Goal: Feedback & Contribution: Contribute content

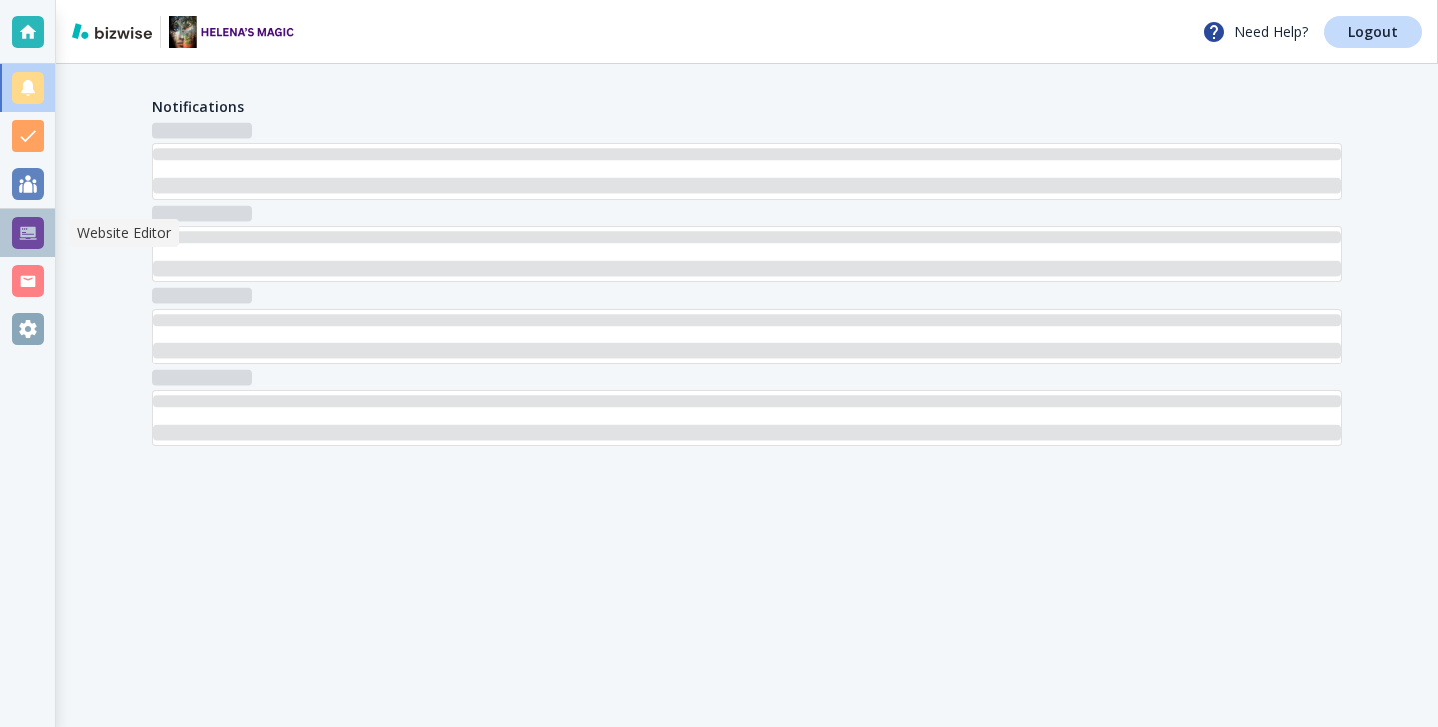
click at [23, 215] on div at bounding box center [27, 233] width 55 height 48
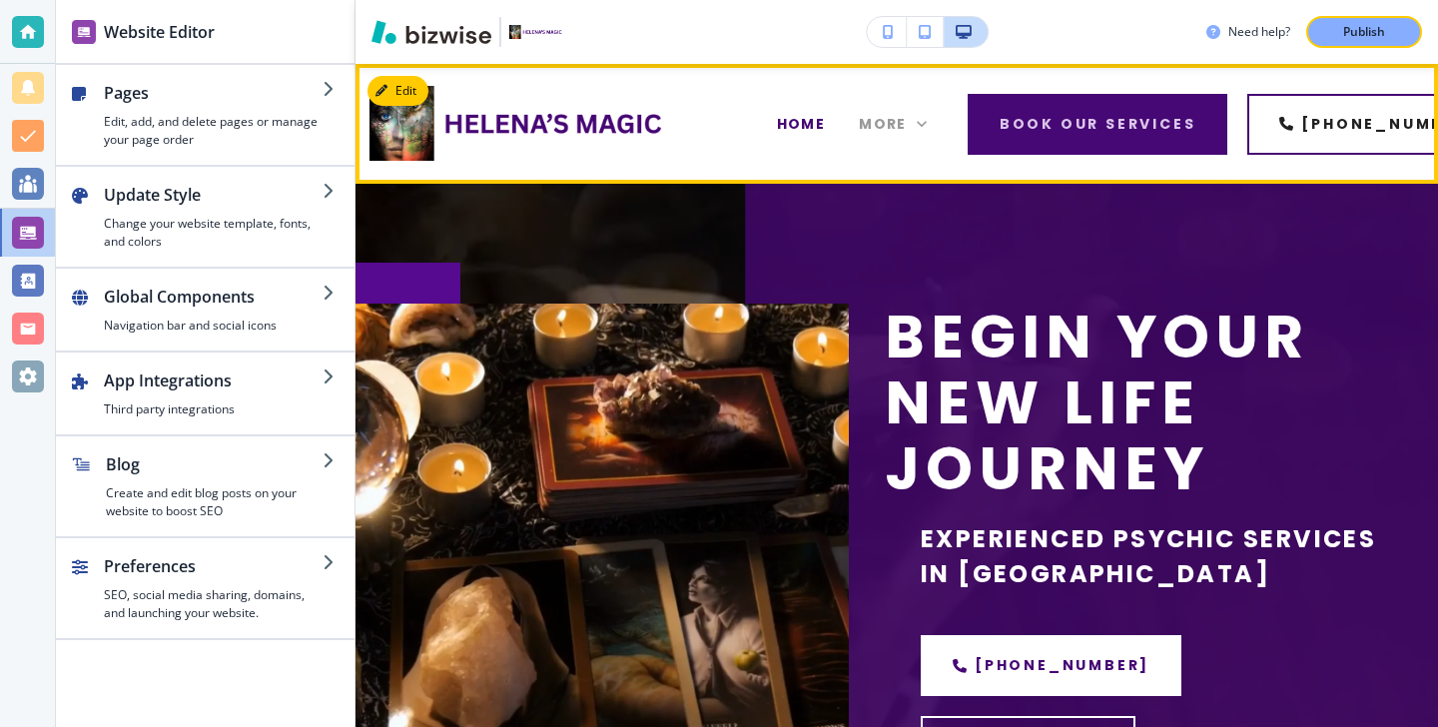
click at [894, 122] on span "More" at bounding box center [883, 124] width 48 height 21
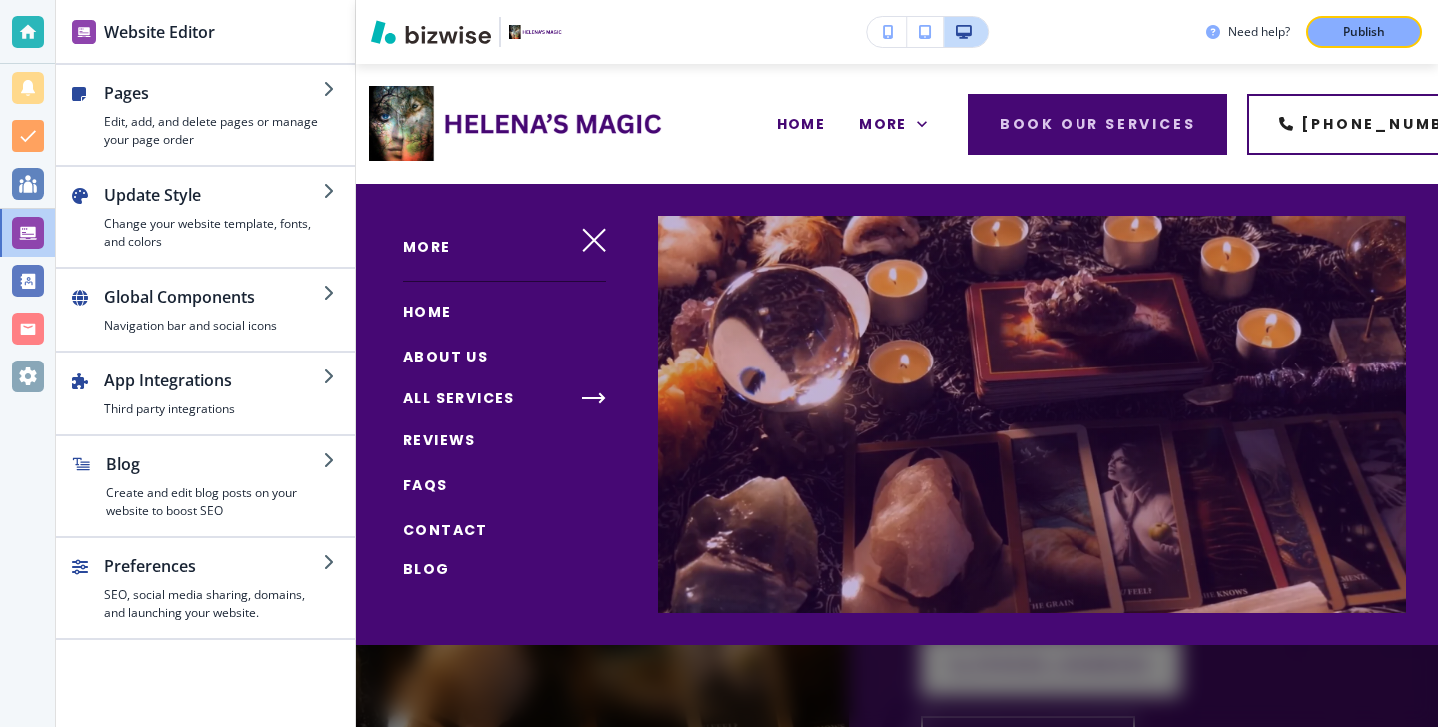
click at [453, 587] on div "More HOME ABOUT US ALL SERVICES REVIEWS FAQS CONTACT Blog" at bounding box center [490, 414] width 271 height 461
click at [439, 573] on span "Blog" at bounding box center [426, 569] width 47 height 20
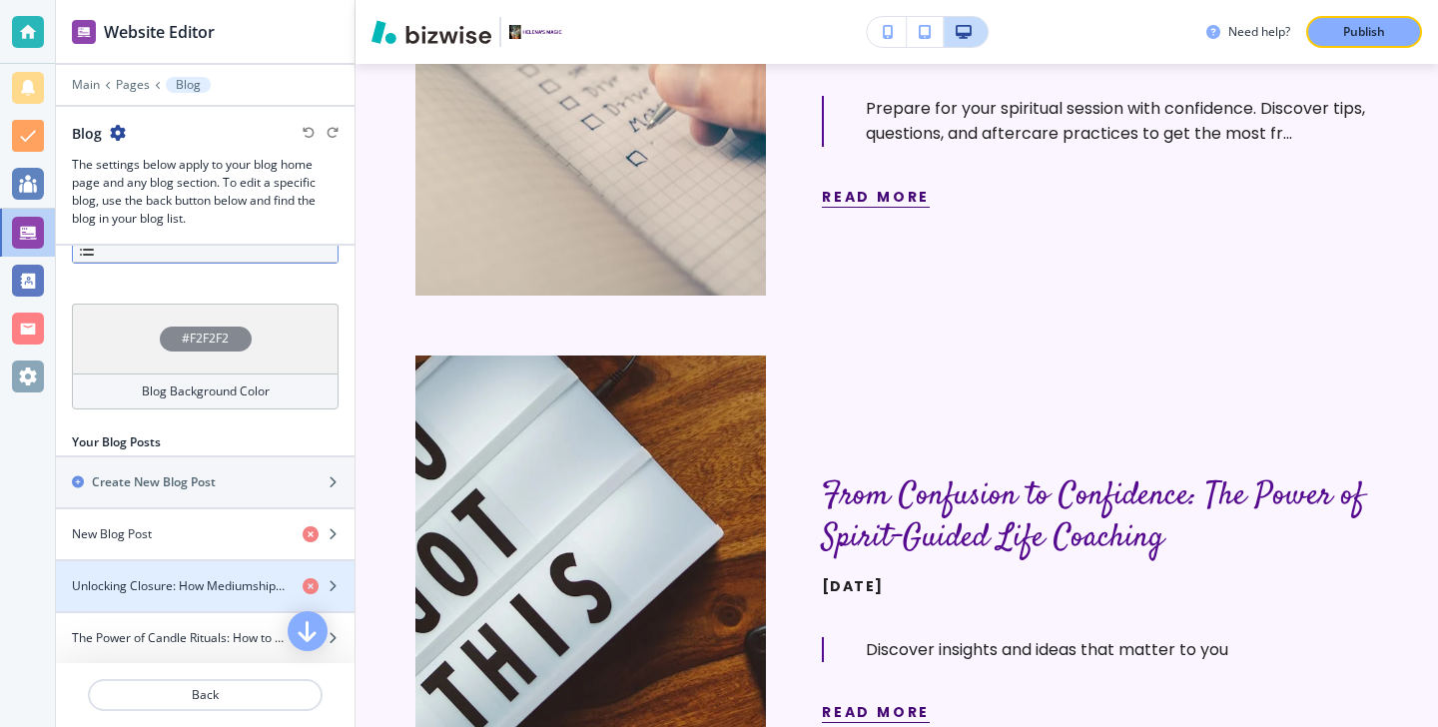
scroll to position [602, 0]
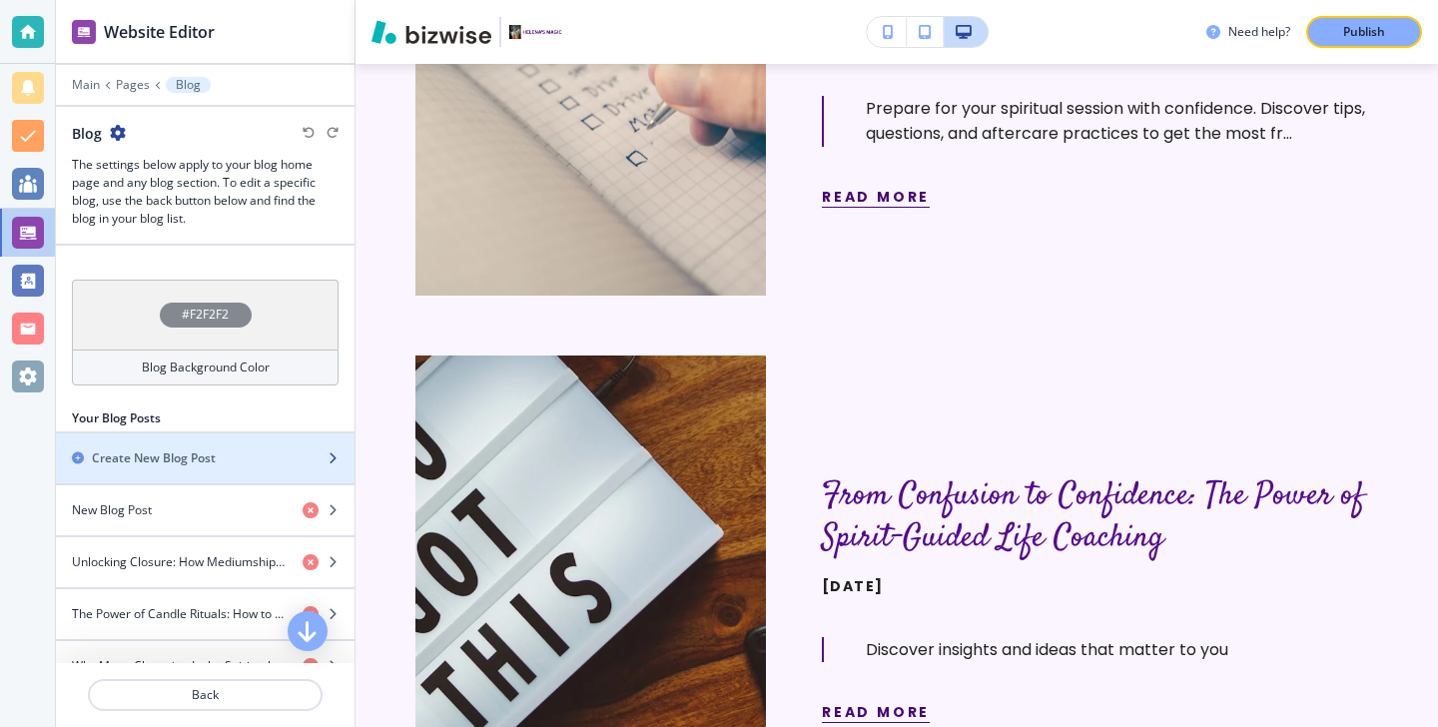
click at [209, 450] on h2 "Create New Blog Post" at bounding box center [154, 458] width 124 height 18
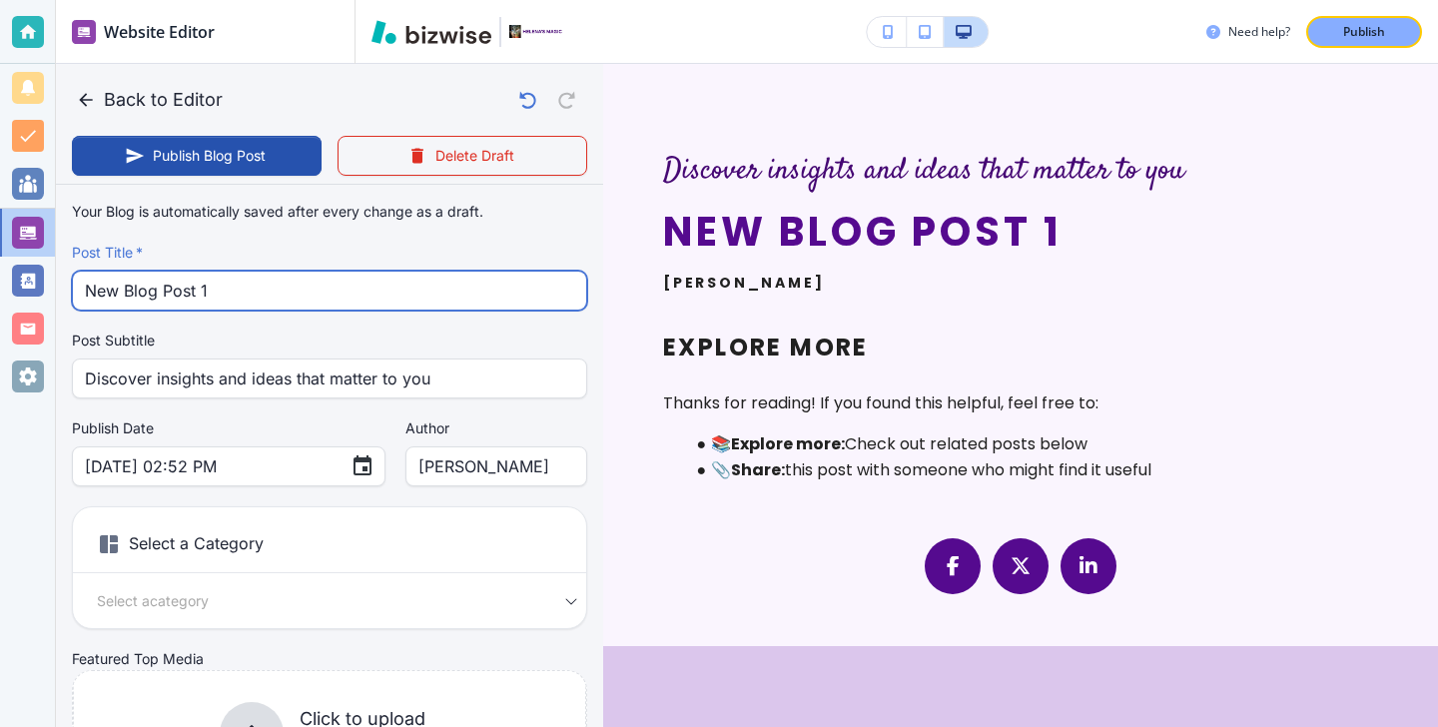
click at [262, 309] on input "New Blog Post 1" at bounding box center [329, 291] width 489 height 38
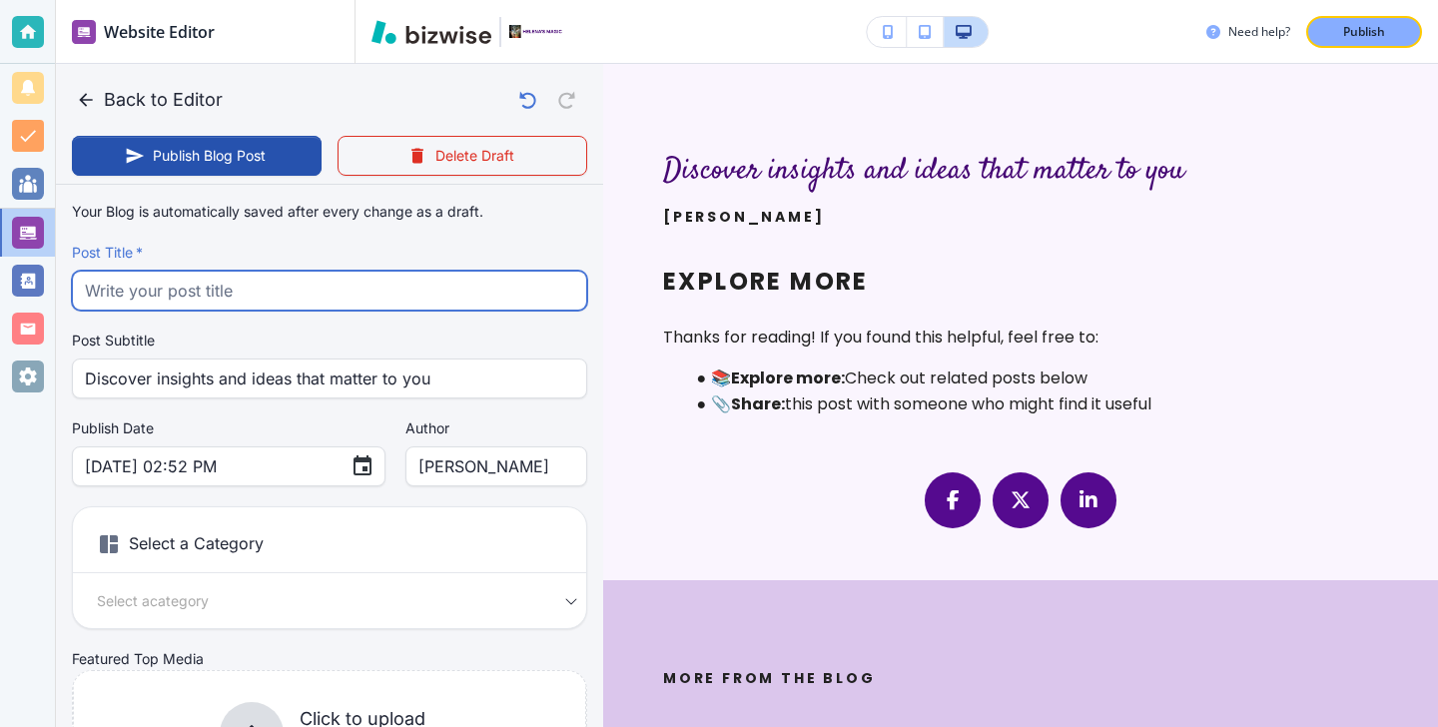
paste input "Energy Hygiene 101: Simple Daily Rituals to Clear Negative Vibes"
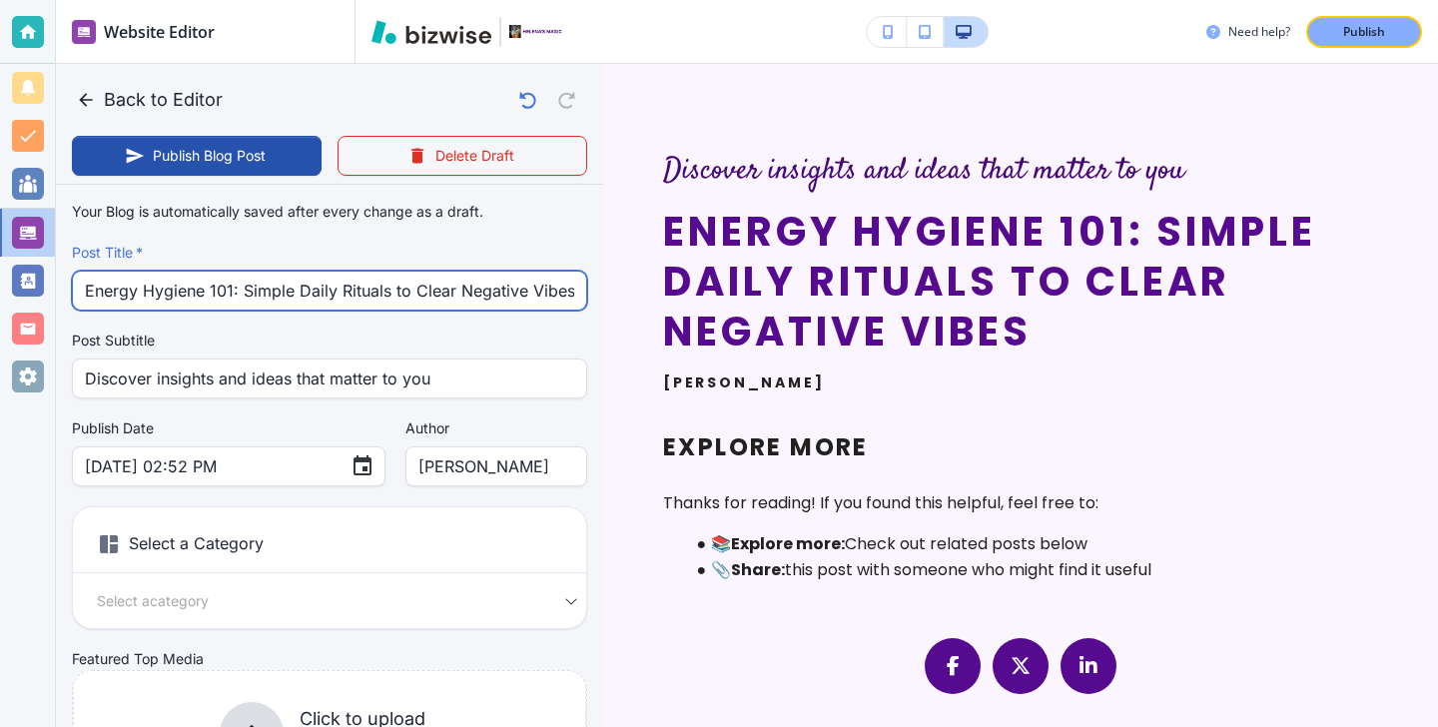
type input "Energy Hygiene 101: Simple Daily Rituals to Clear Negative Vibes"
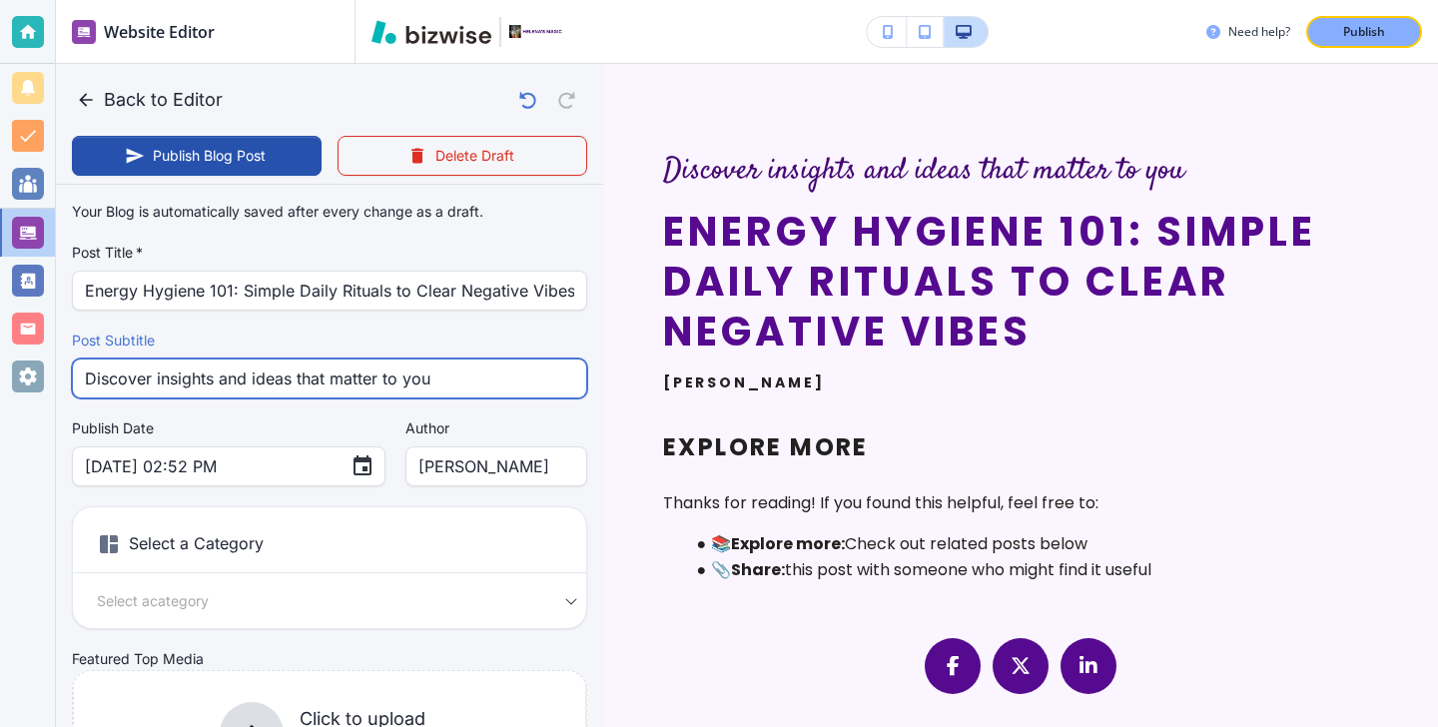
click at [361, 359] on input "Discover insights and ideas that matter to you" at bounding box center [329, 378] width 489 height 38
click at [363, 361] on input "Discover insights and ideas that matter to you" at bounding box center [329, 378] width 489 height 38
click at [363, 362] on input "Discover insights and ideas that matter to you" at bounding box center [329, 378] width 489 height 38
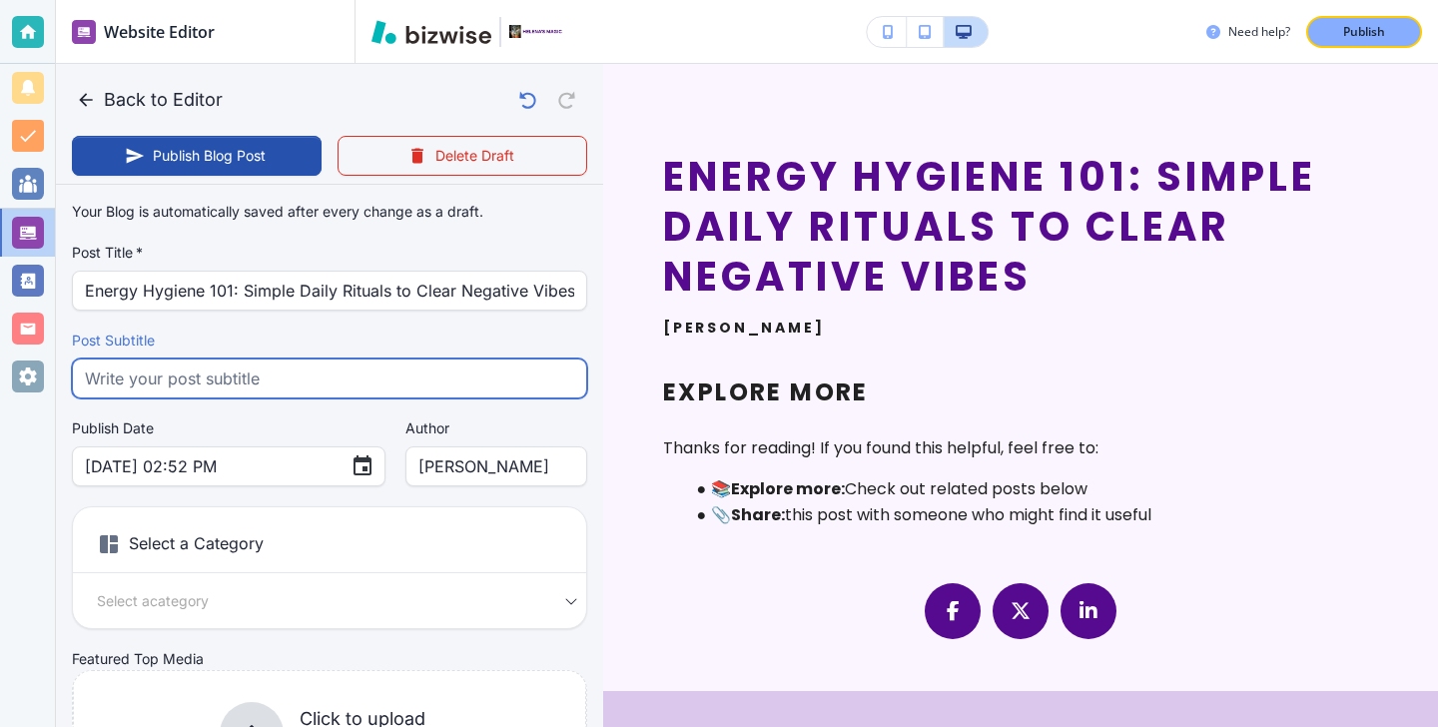
paste input "Discover simple science backed daily rituals to reset your energy improve mood …"
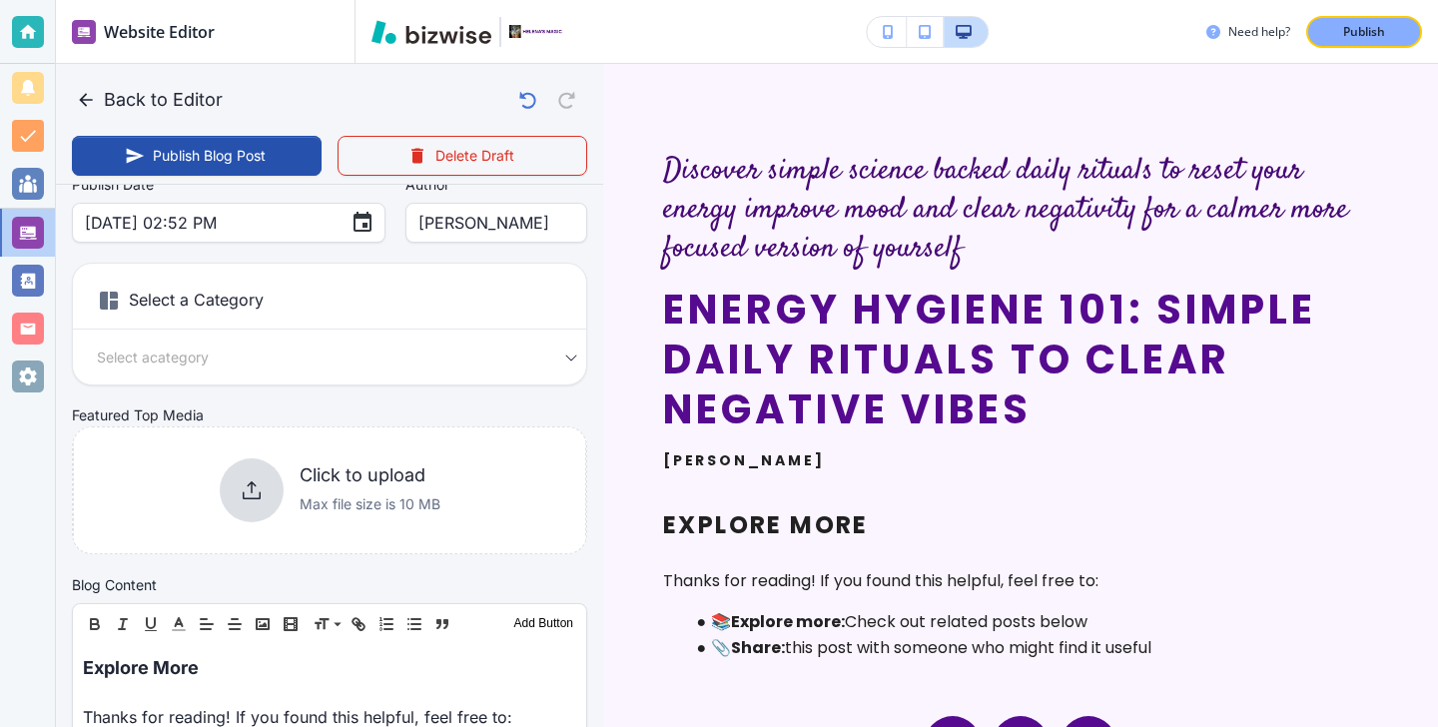
scroll to position [286, 0]
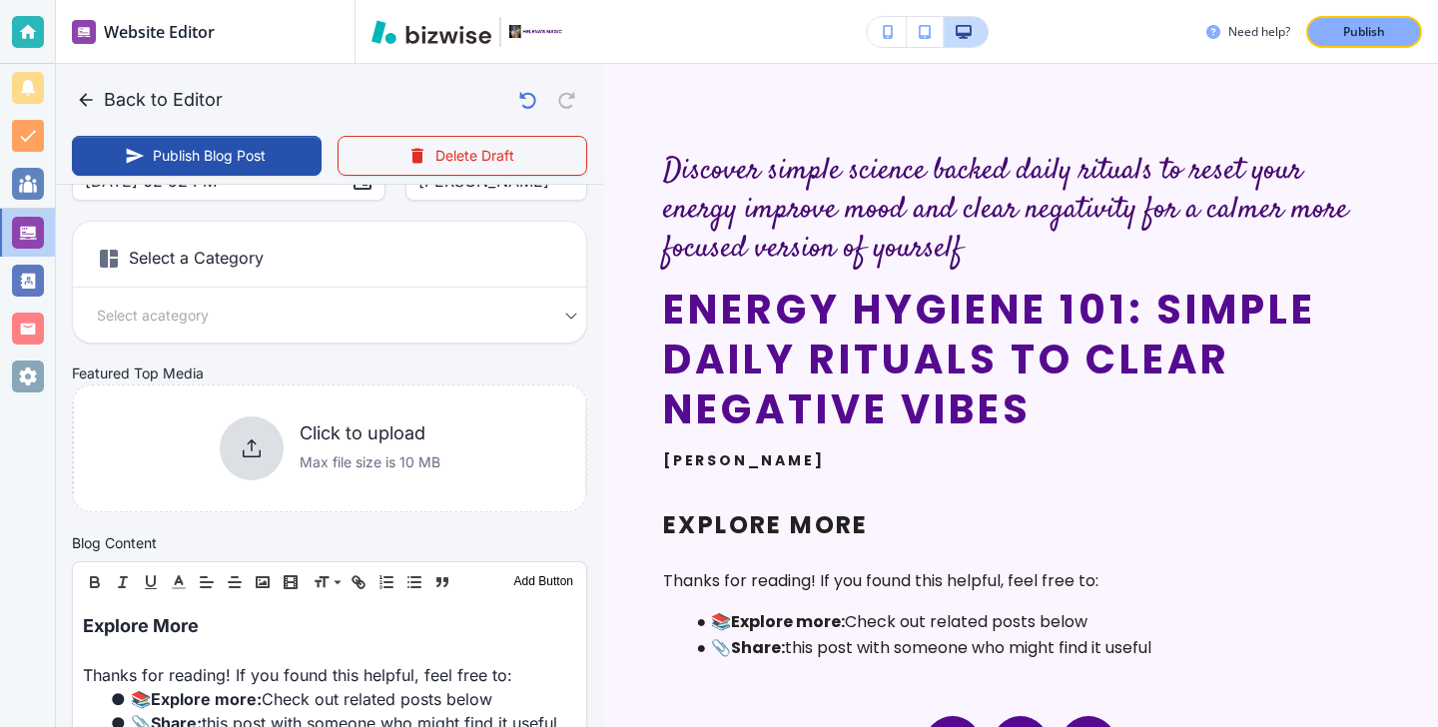
type input "Discover simple science backed daily rituals to reset your energy improve mood …"
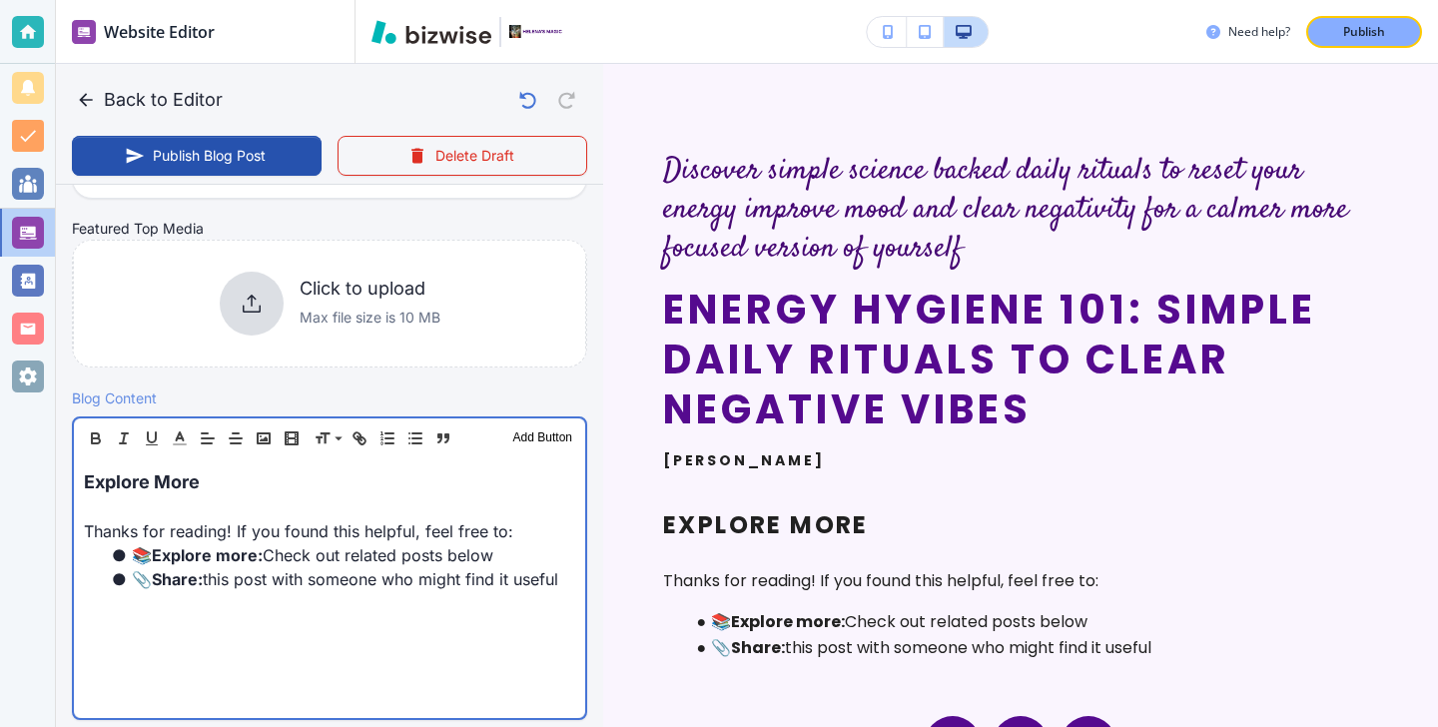
scroll to position [431, 0]
click at [352, 490] on p "Explore More" at bounding box center [329, 480] width 491 height 27
click at [351, 489] on p "Explore More" at bounding box center [329, 480] width 491 height 27
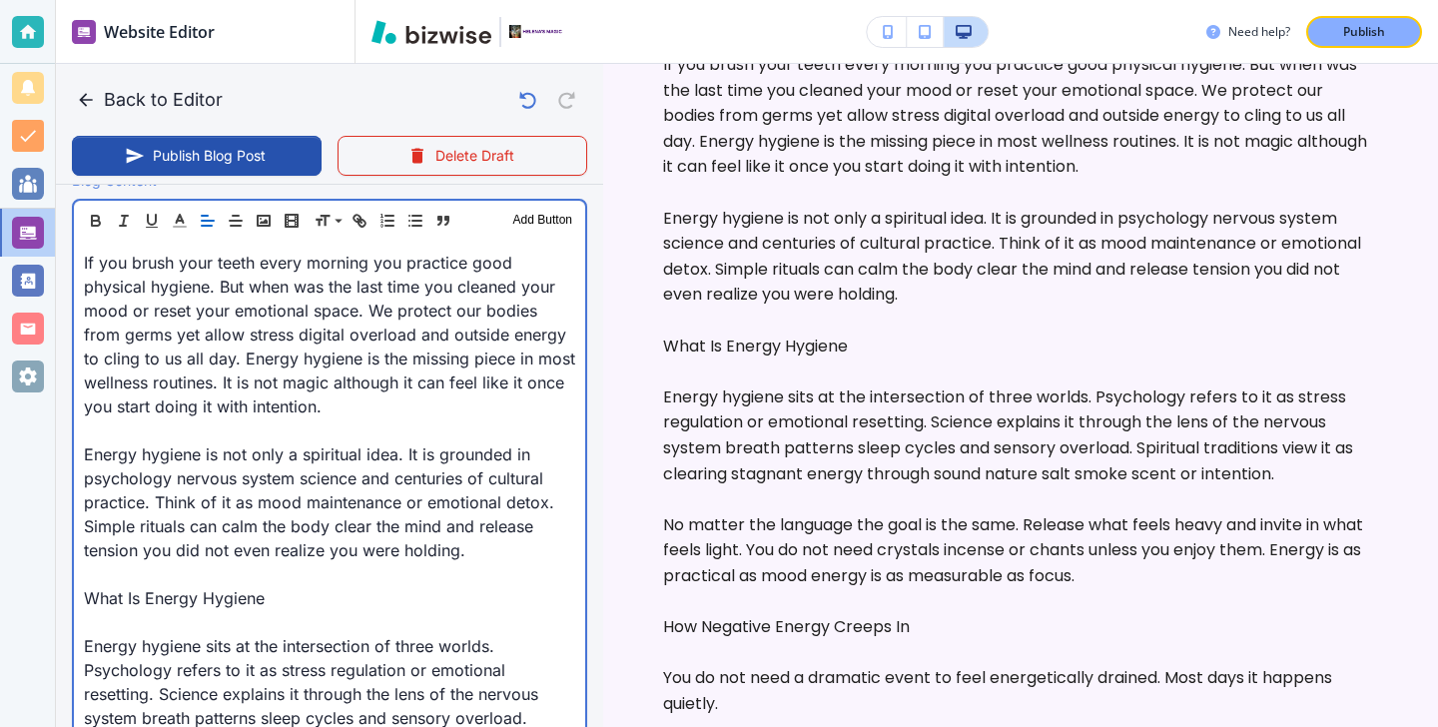
scroll to position [652, 0]
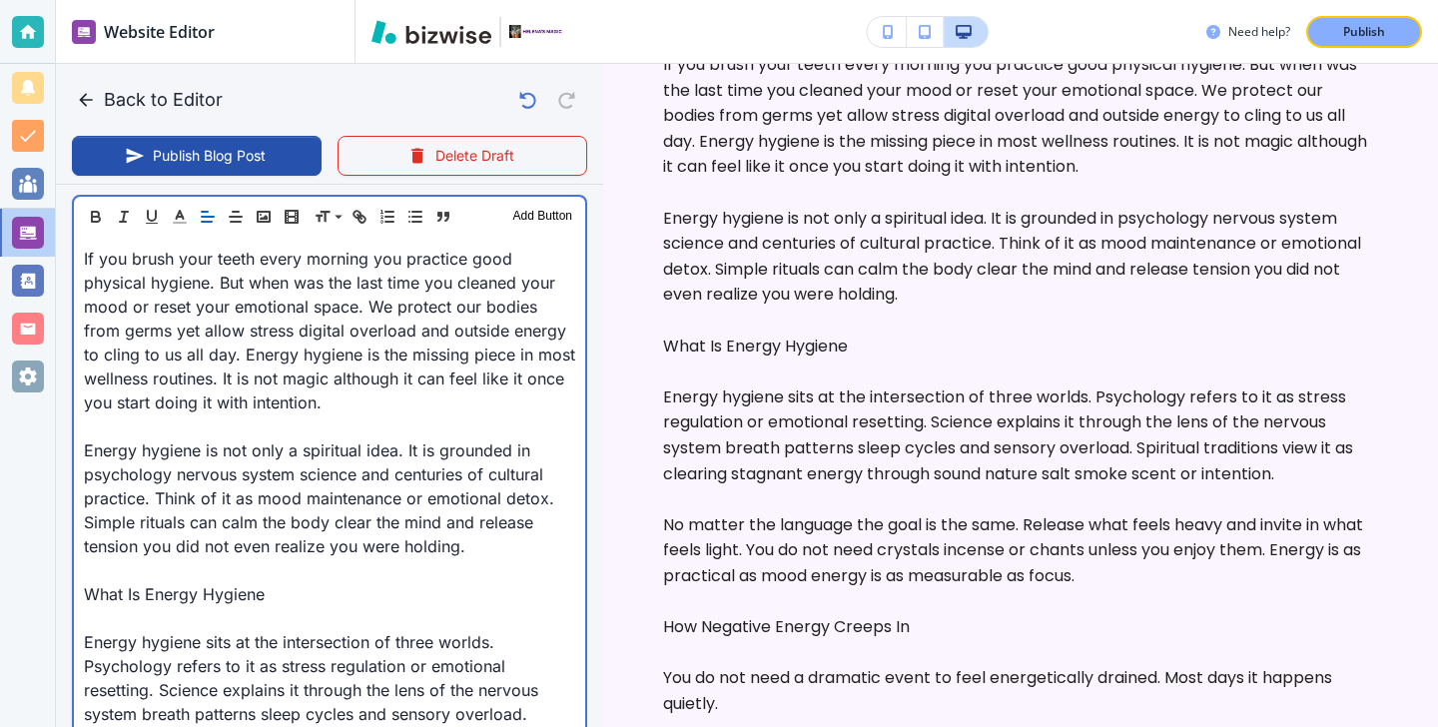
click at [127, 610] on p at bounding box center [329, 618] width 491 height 24
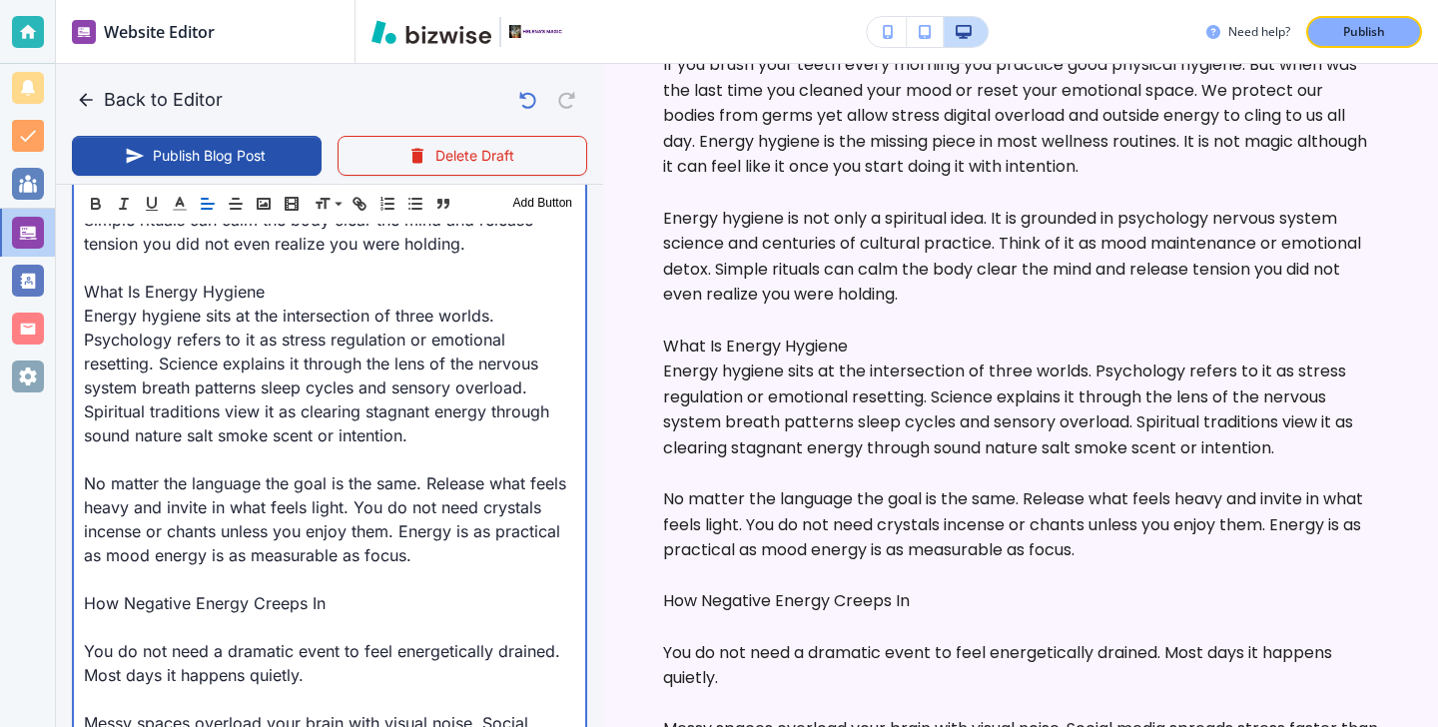
scroll to position [959, 0]
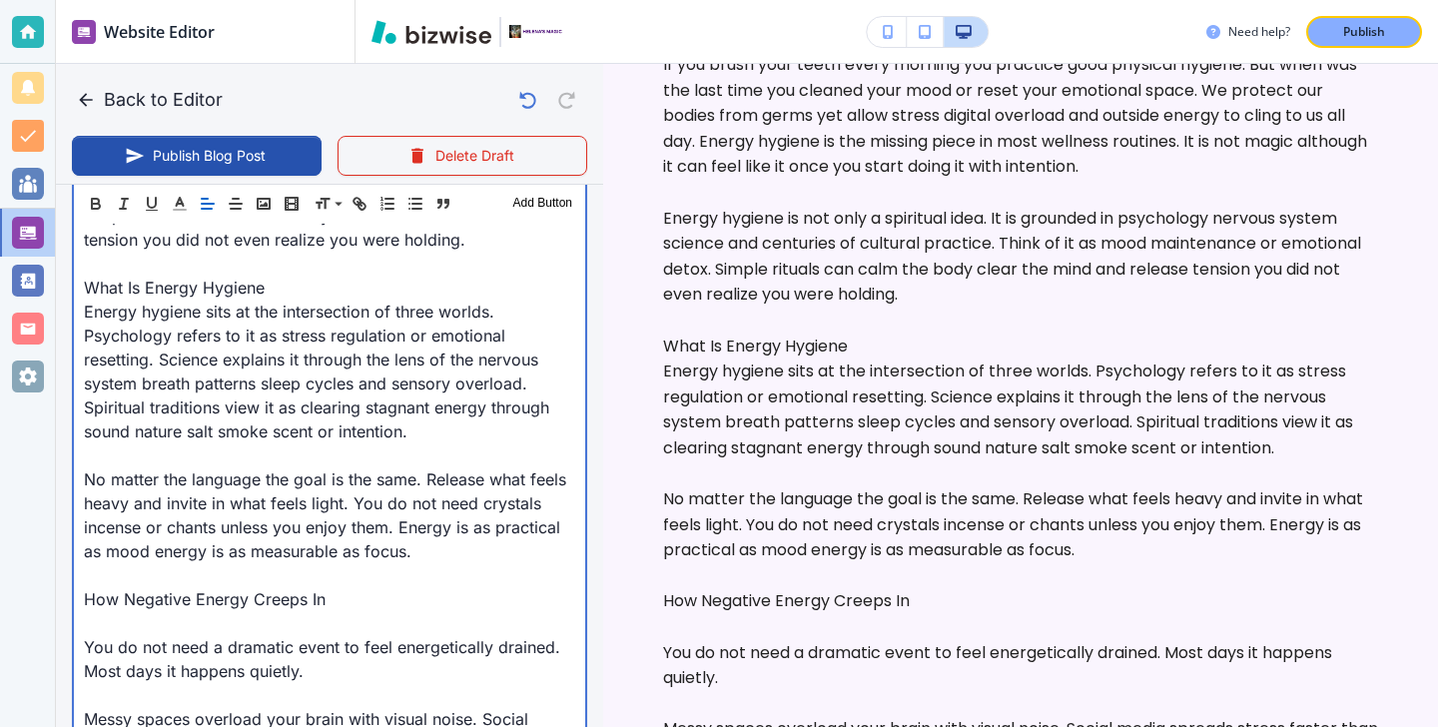
click at [109, 625] on p at bounding box center [329, 623] width 491 height 24
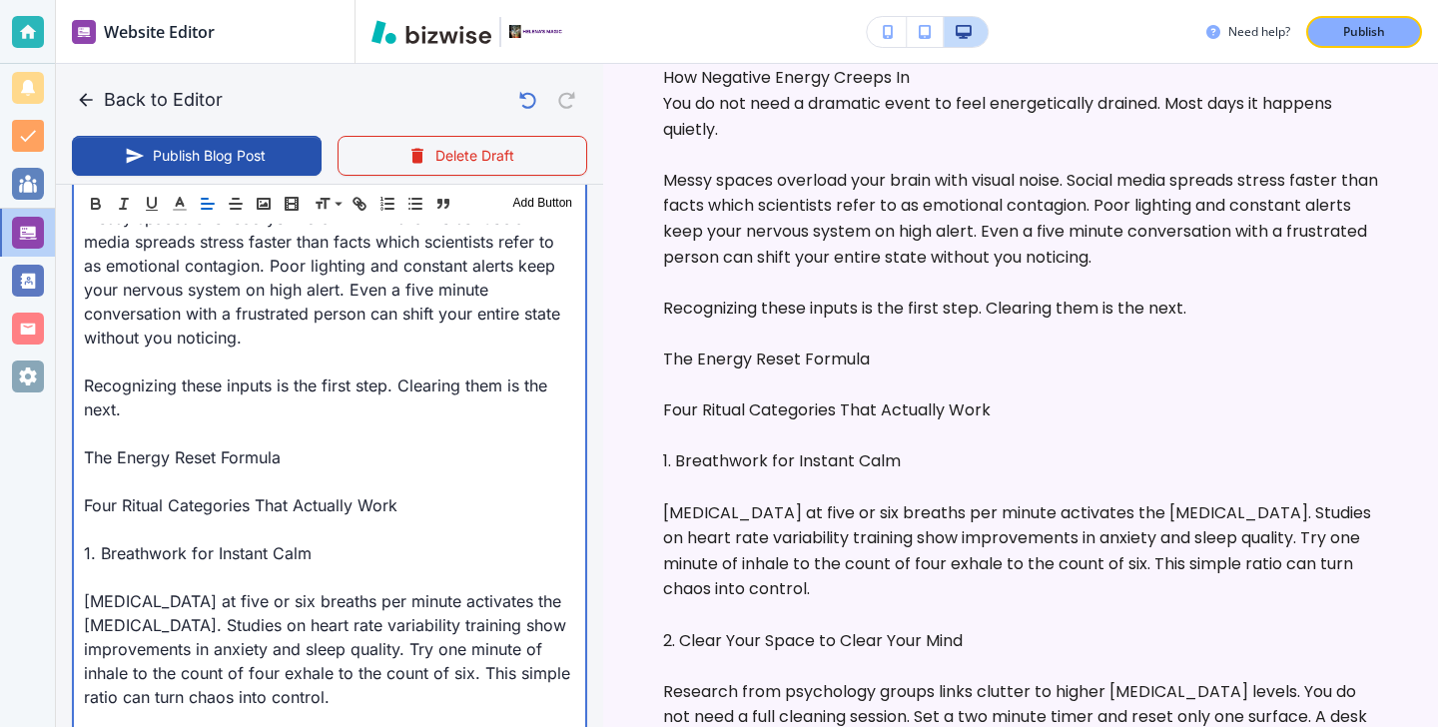
scroll to position [1538, 0]
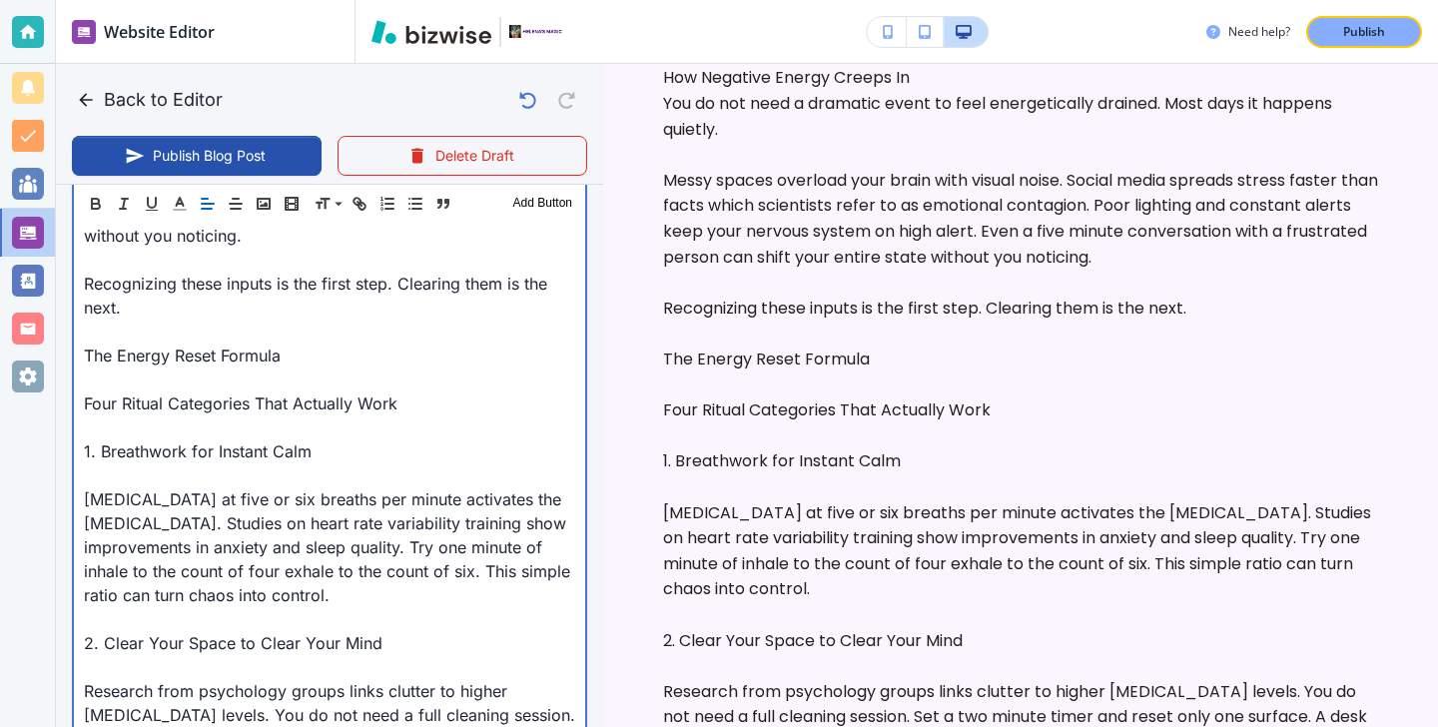
click at [130, 468] on p at bounding box center [329, 475] width 491 height 24
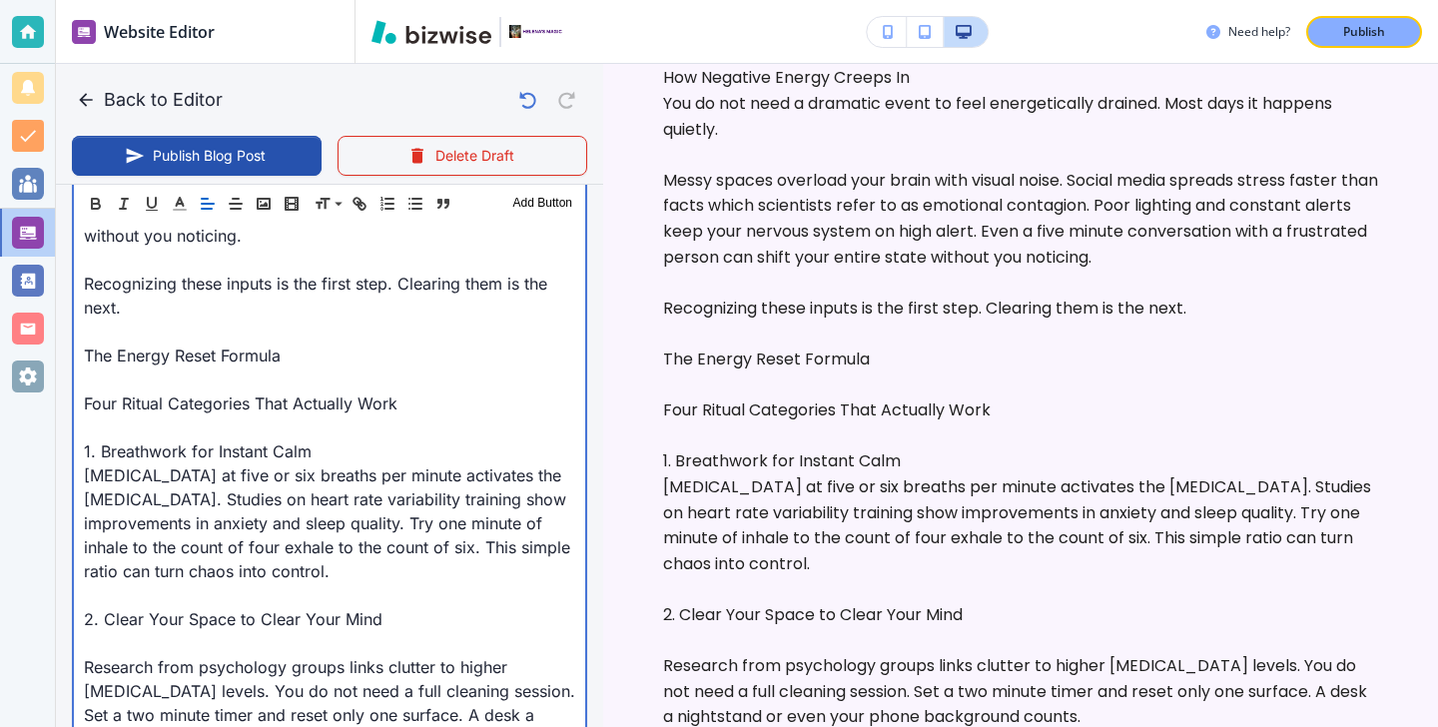
click at [127, 647] on p at bounding box center [329, 643] width 491 height 24
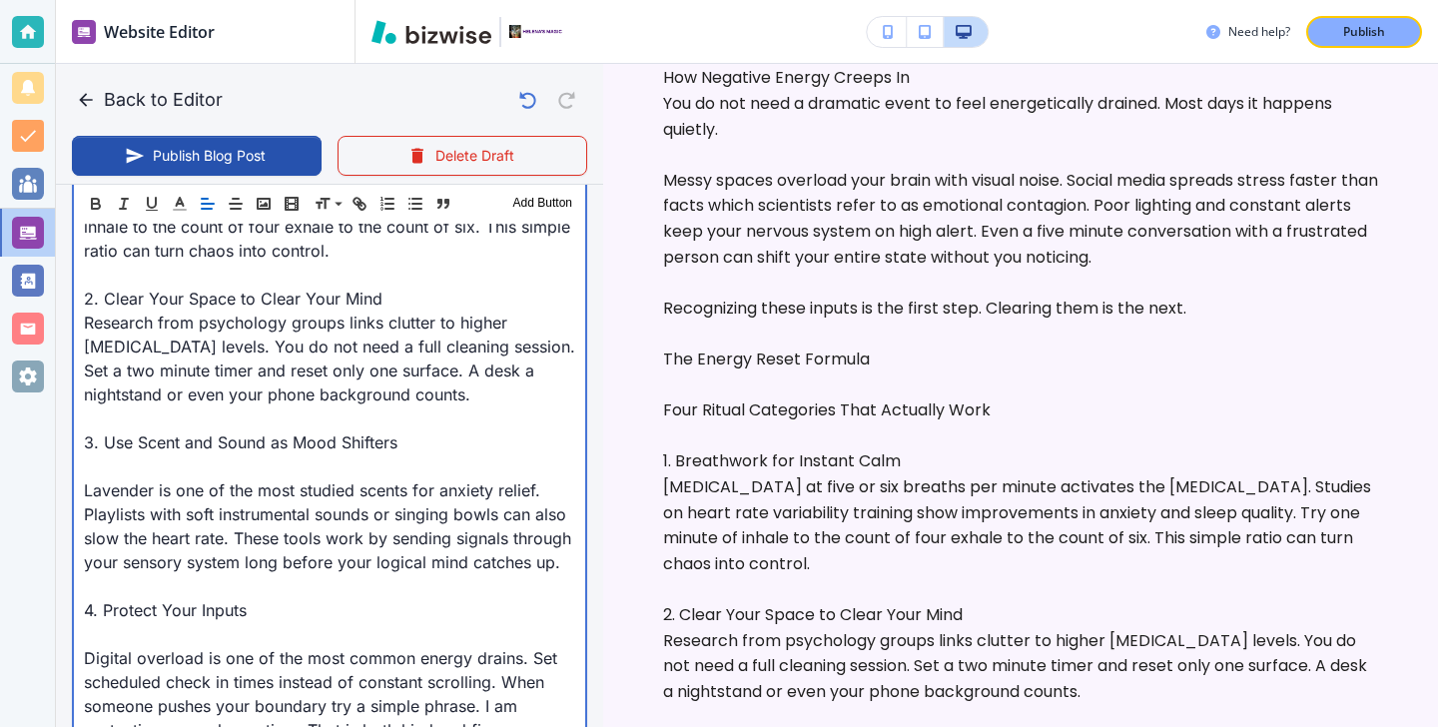
scroll to position [1979, 0]
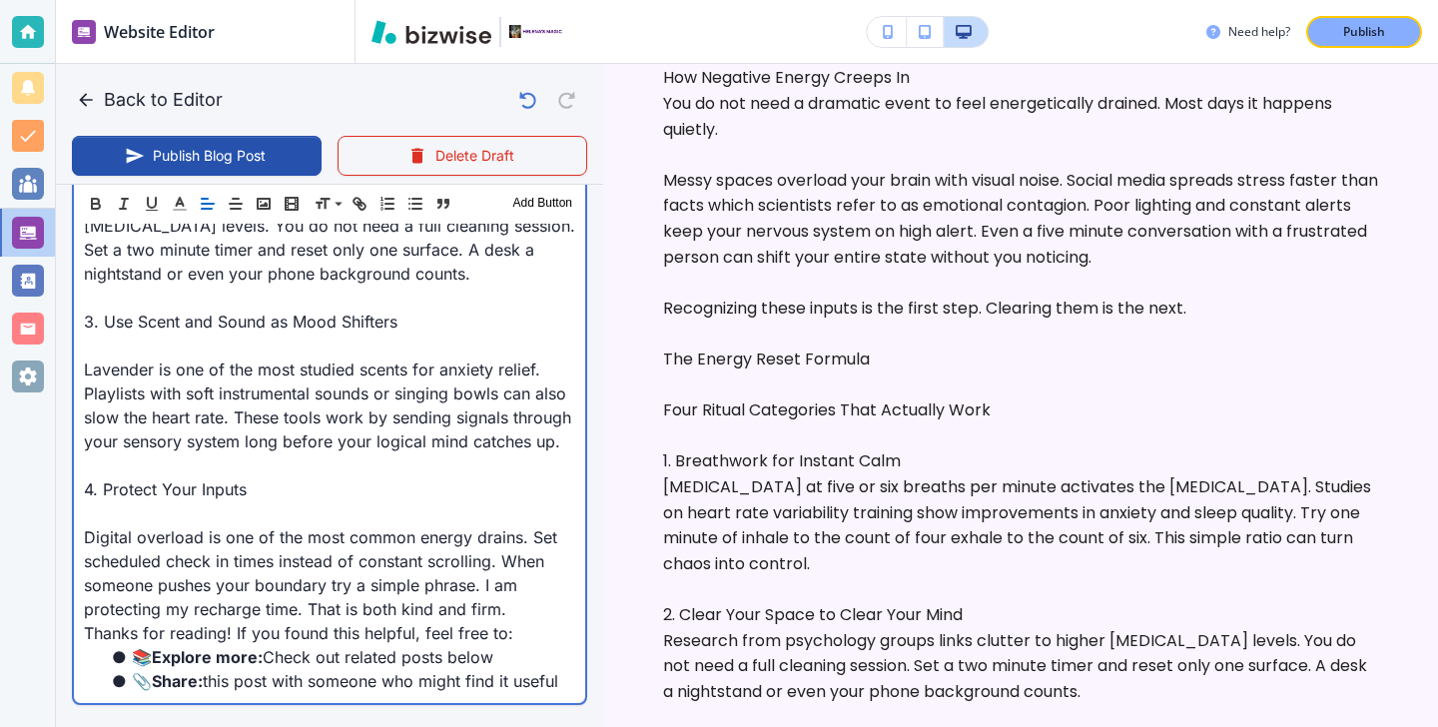
click at [169, 366] on p "Lavender is one of the most studied scents for anxiety relief. Playlists with s…" at bounding box center [329, 405] width 491 height 96
click at [174, 348] on p at bounding box center [329, 345] width 491 height 24
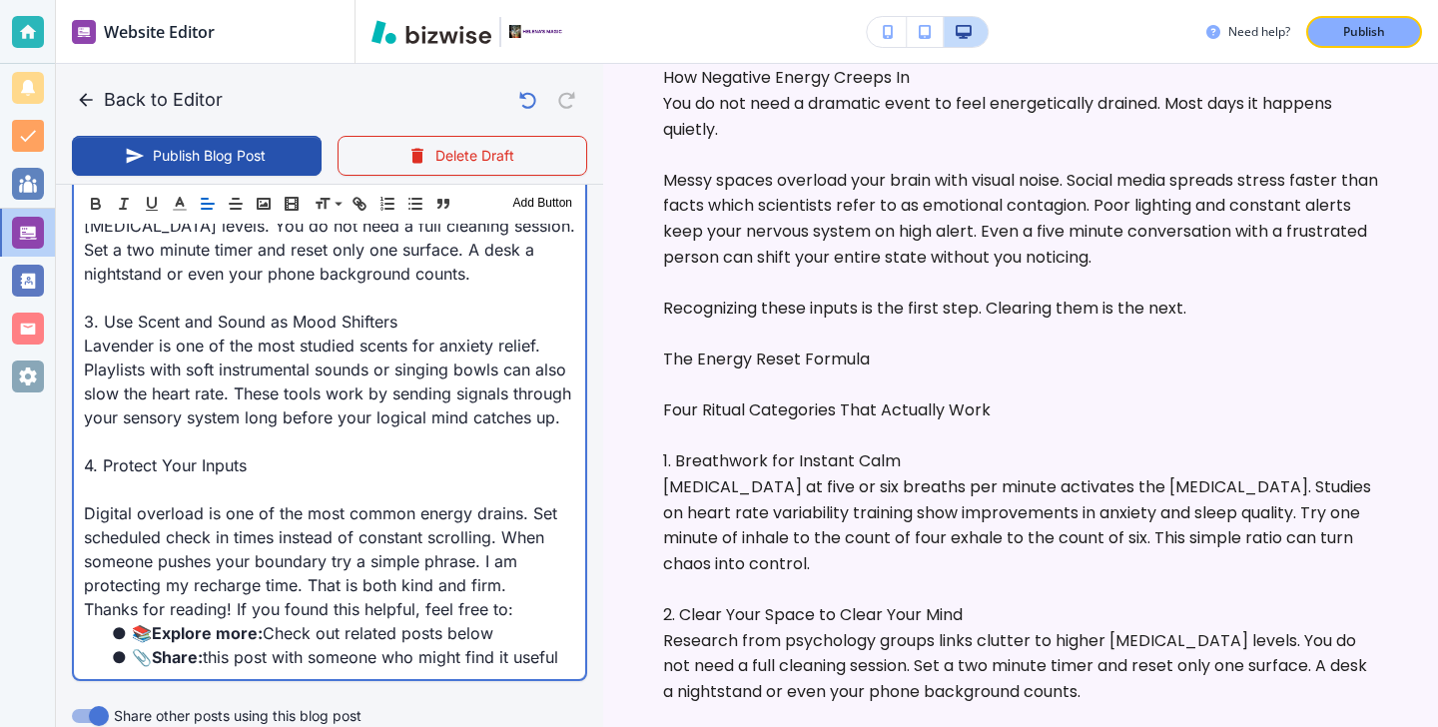
scroll to position [2050, 0]
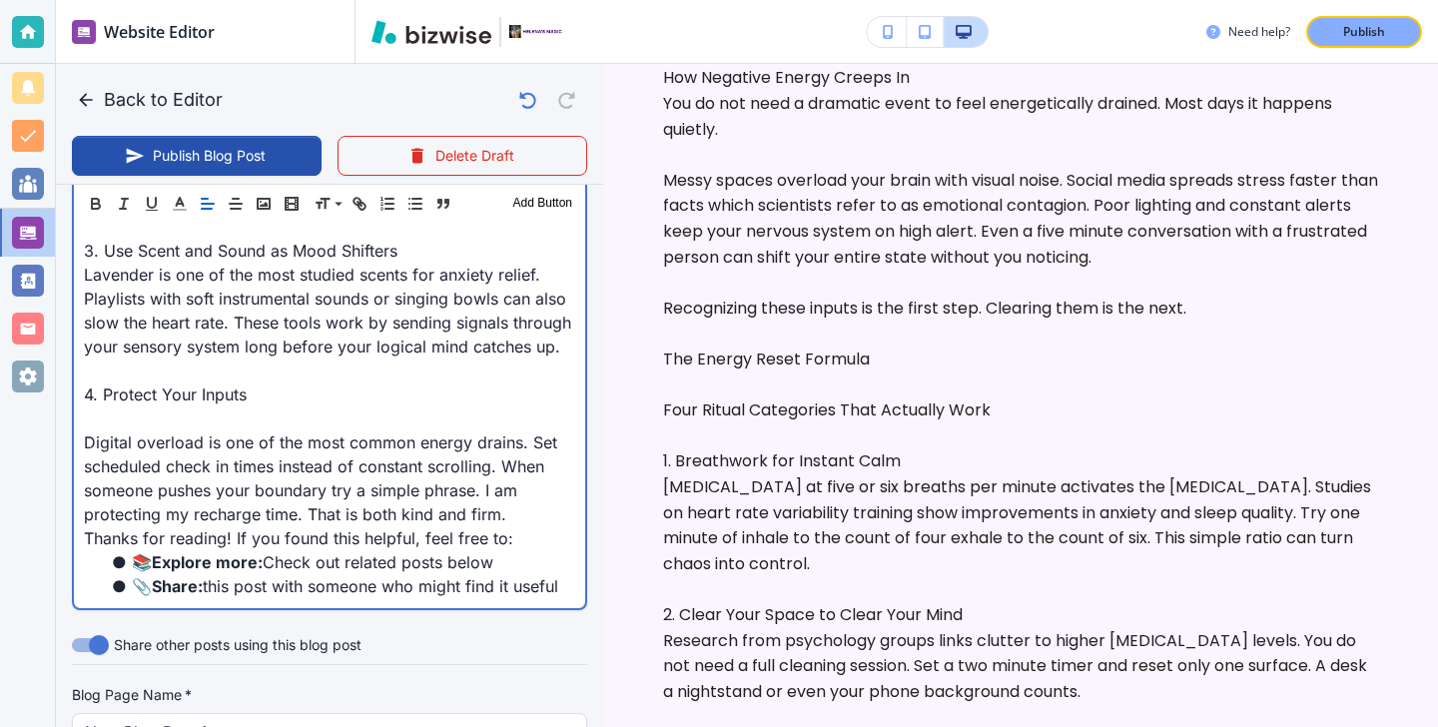
click at [171, 419] on p at bounding box center [329, 418] width 491 height 24
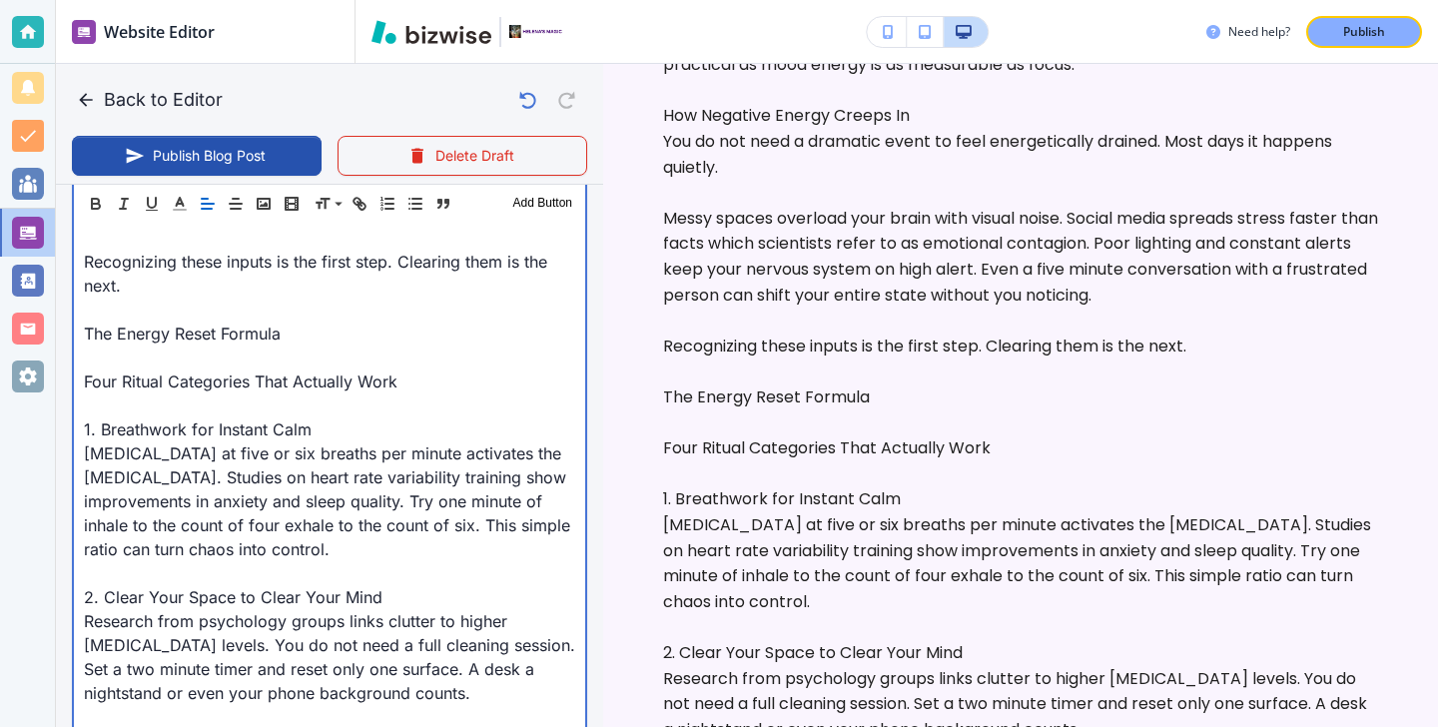
scroll to position [1526, 0]
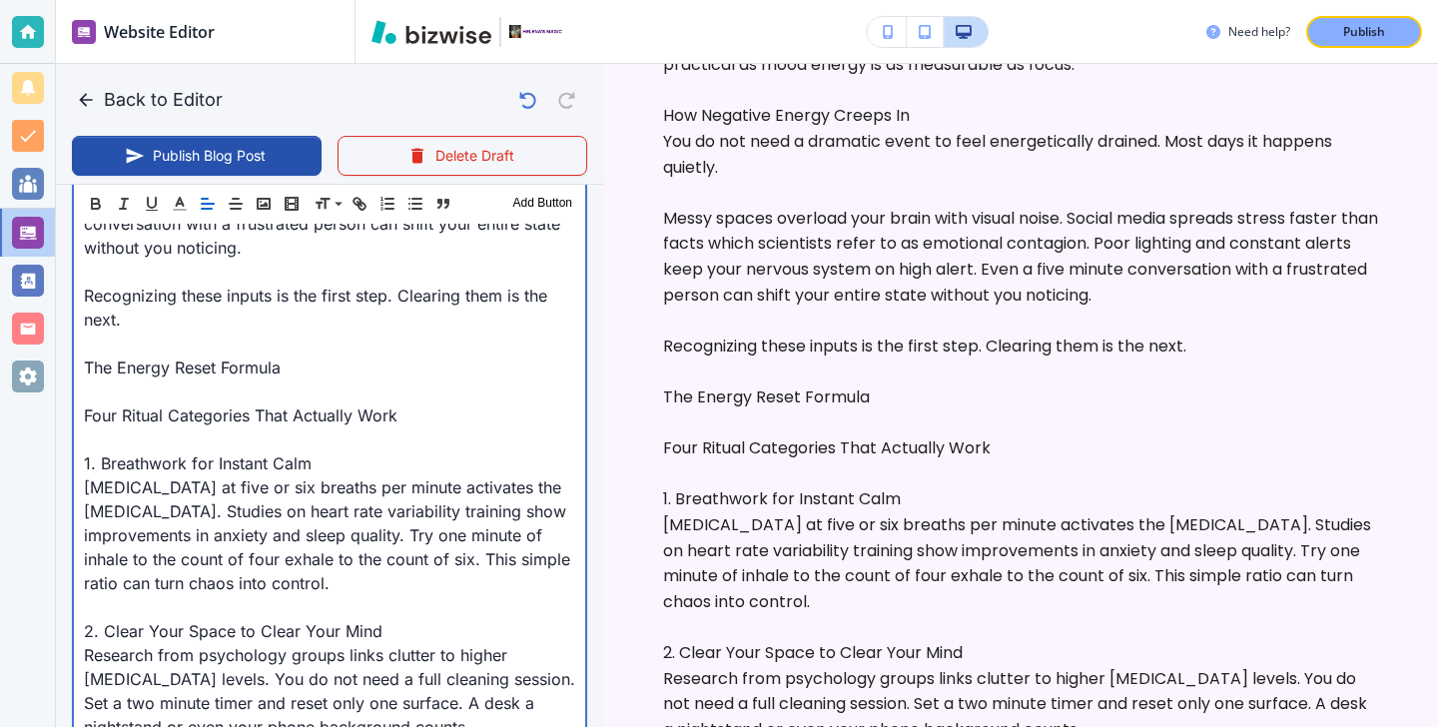
click at [195, 438] on p at bounding box center [329, 439] width 491 height 24
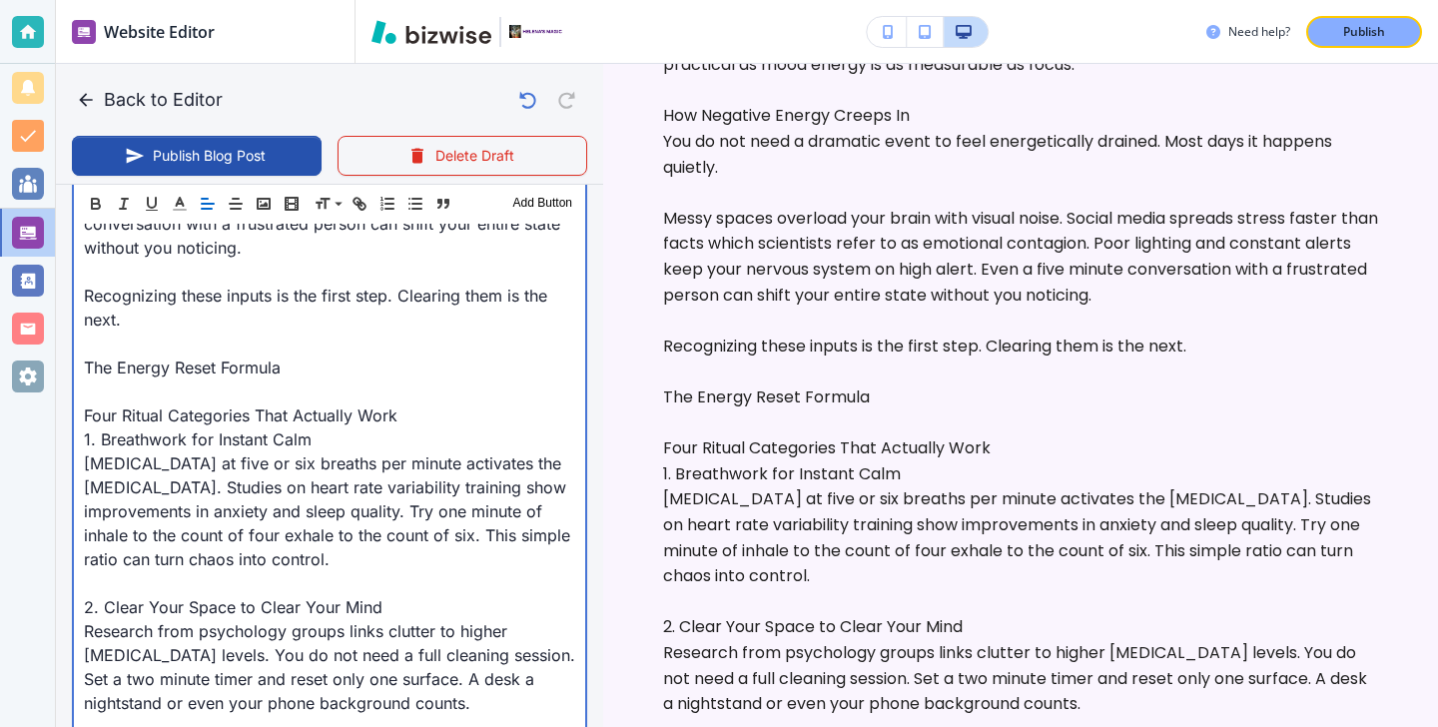
click at [181, 378] on p "The Energy Reset Formula" at bounding box center [329, 367] width 491 height 24
click at [124, 406] on p "Four Ritual Categories That Actually Work" at bounding box center [329, 415] width 491 height 24
click at [151, 397] on p at bounding box center [329, 391] width 491 height 24
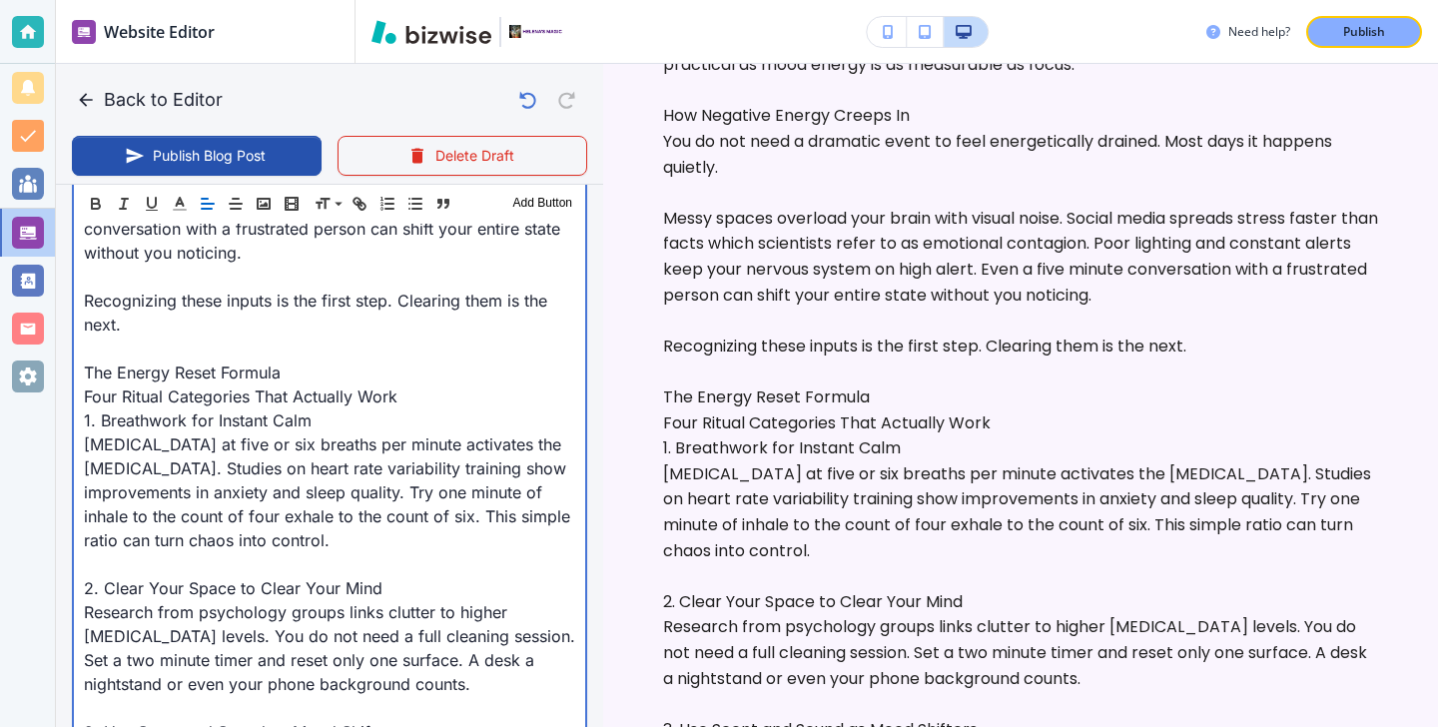
scroll to position [1528, 0]
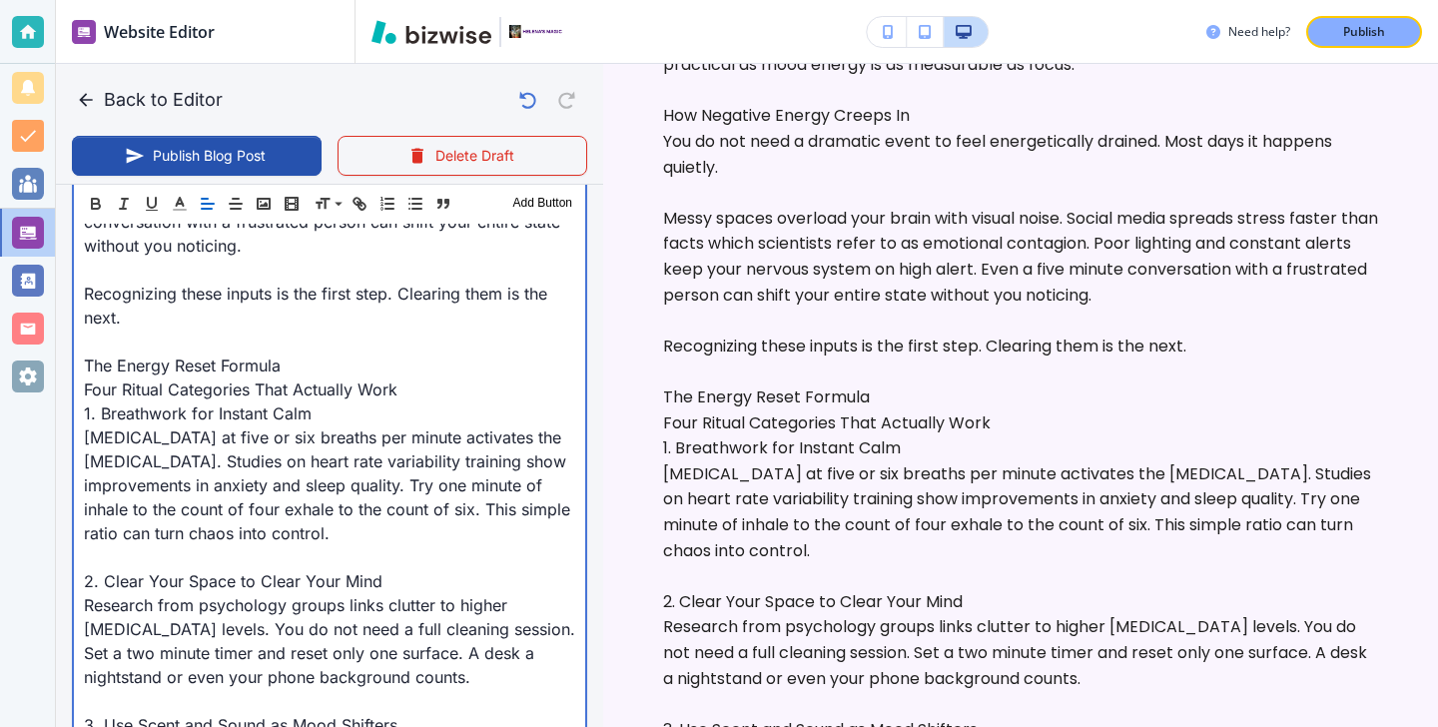
click at [431, 408] on p "1. Breathwork for Instant Calm" at bounding box center [329, 413] width 491 height 24
click at [431, 395] on p "Four Ritual Categories That Actually Work" at bounding box center [329, 389] width 491 height 24
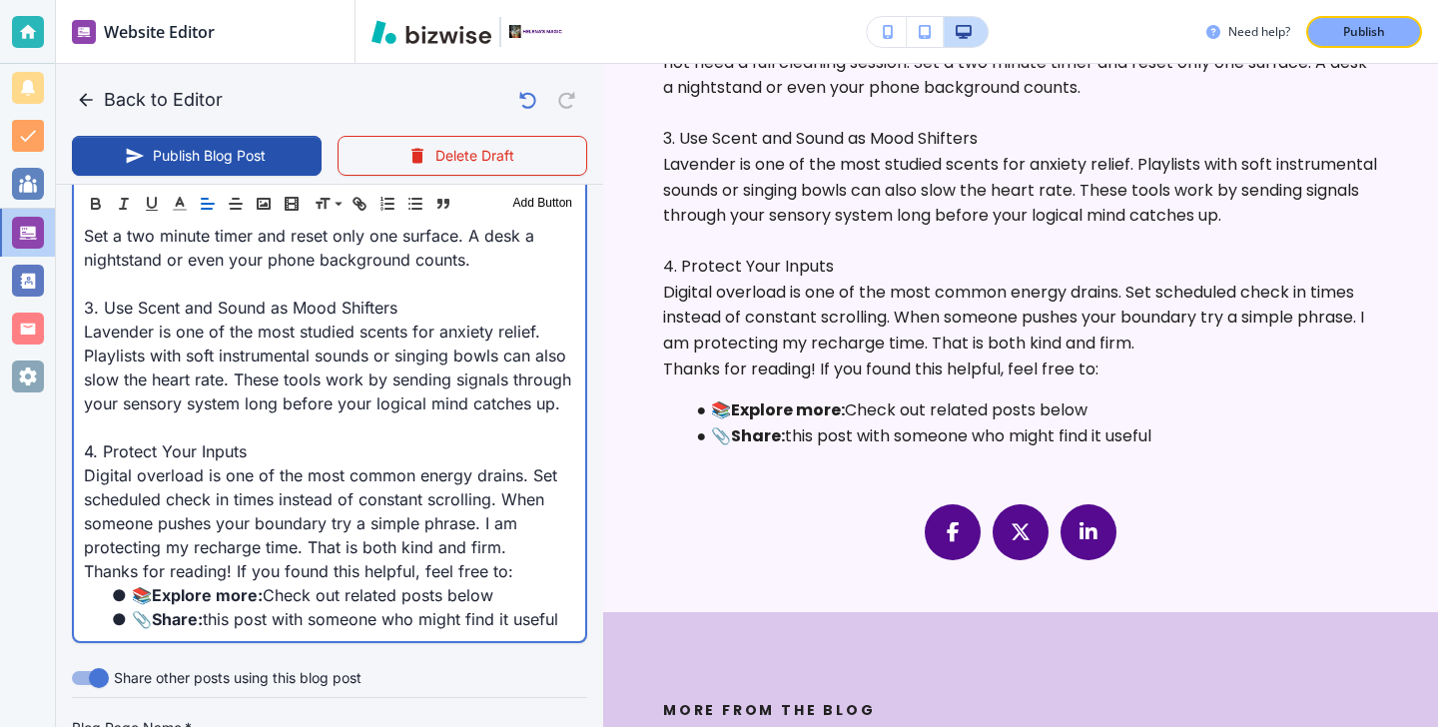
scroll to position [1980, 0]
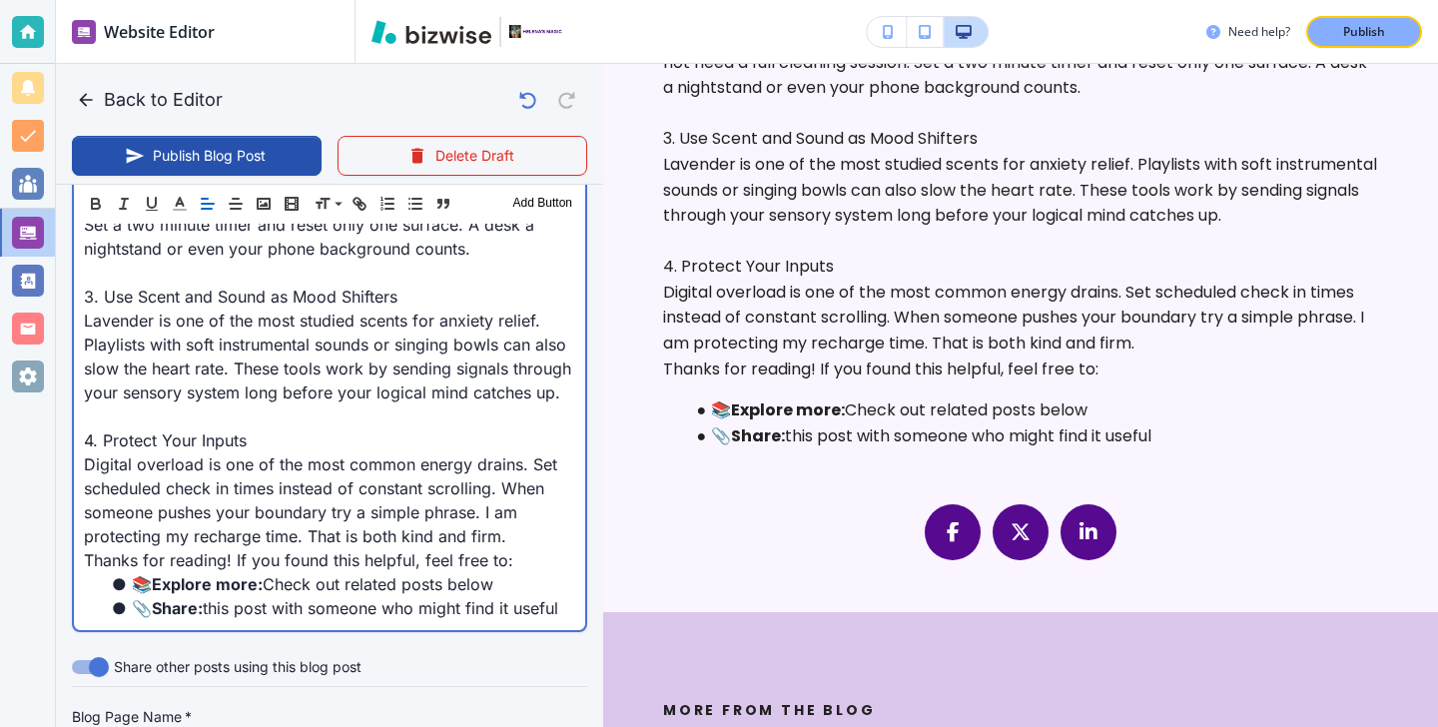
click at [544, 557] on p "Thanks for reading! If you found this helpful, feel free to:" at bounding box center [329, 560] width 491 height 24
click at [536, 527] on p "Digital overload is one of the most common energy drains. Set scheduled check i…" at bounding box center [329, 500] width 491 height 96
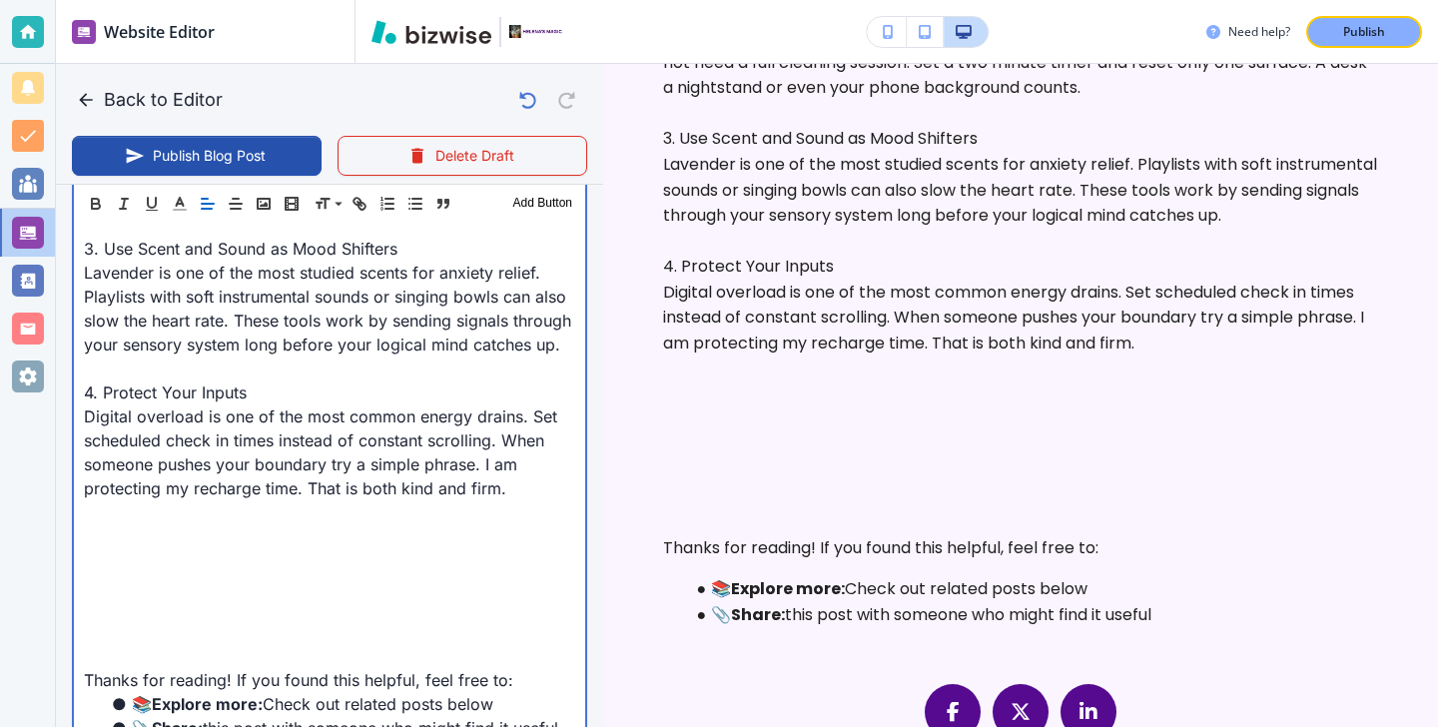
scroll to position [2069, 0]
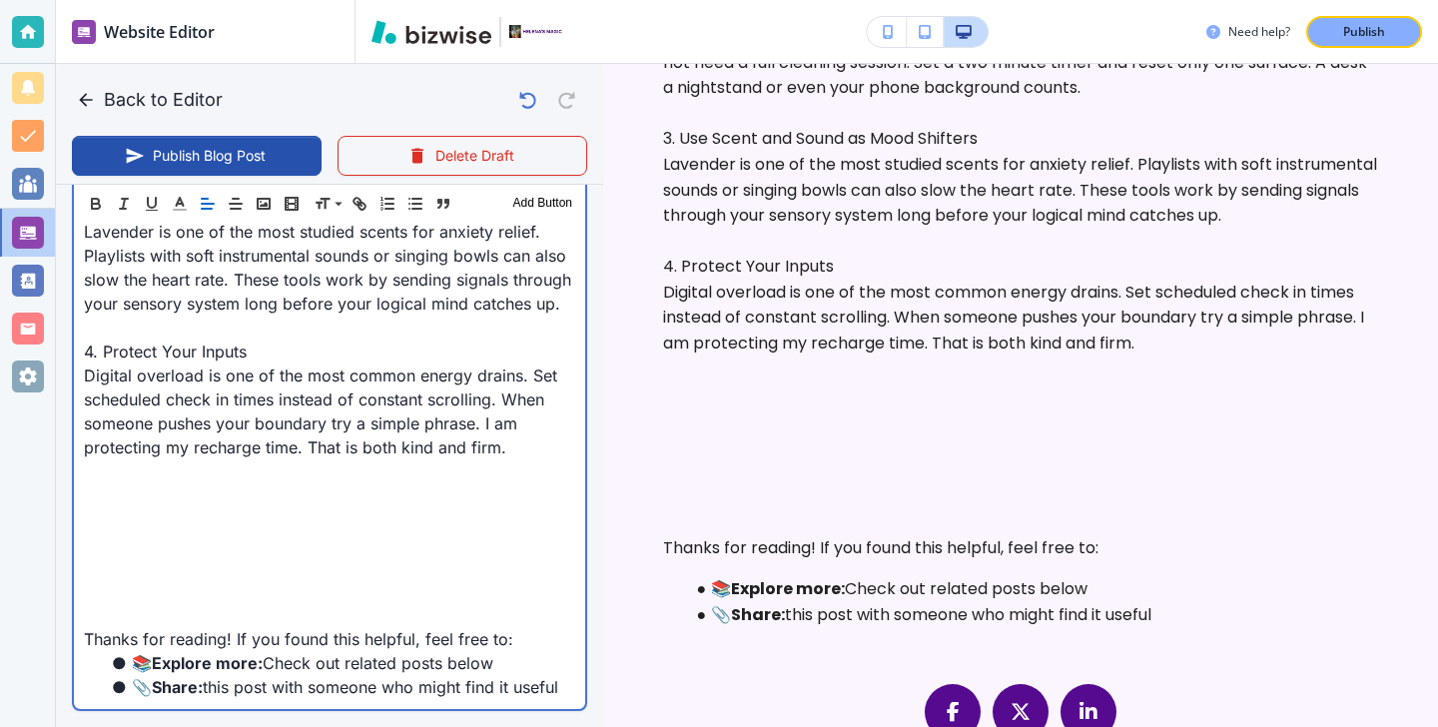
click at [371, 547] on p at bounding box center [329, 543] width 491 height 24
click at [363, 491] on p at bounding box center [329, 495] width 491 height 24
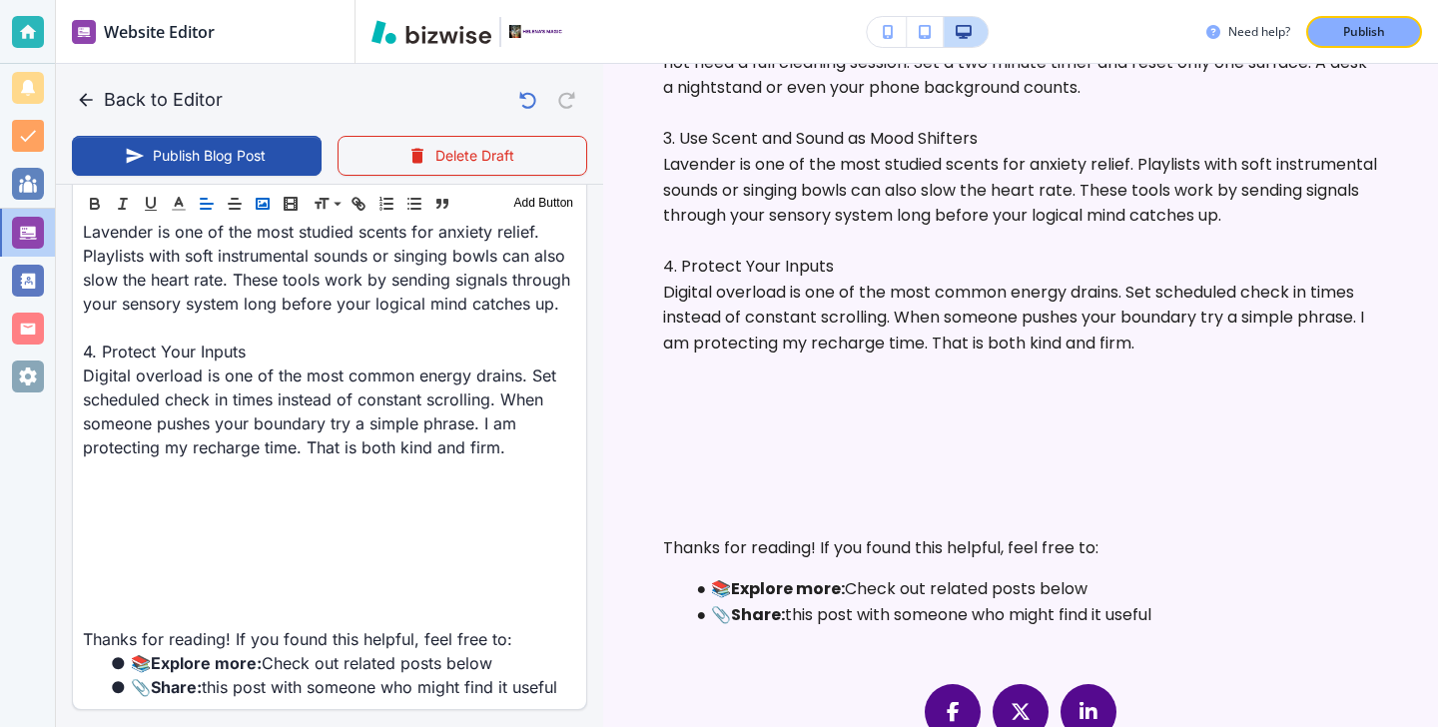
click at [272, 204] on button "button" at bounding box center [263, 204] width 28 height 24
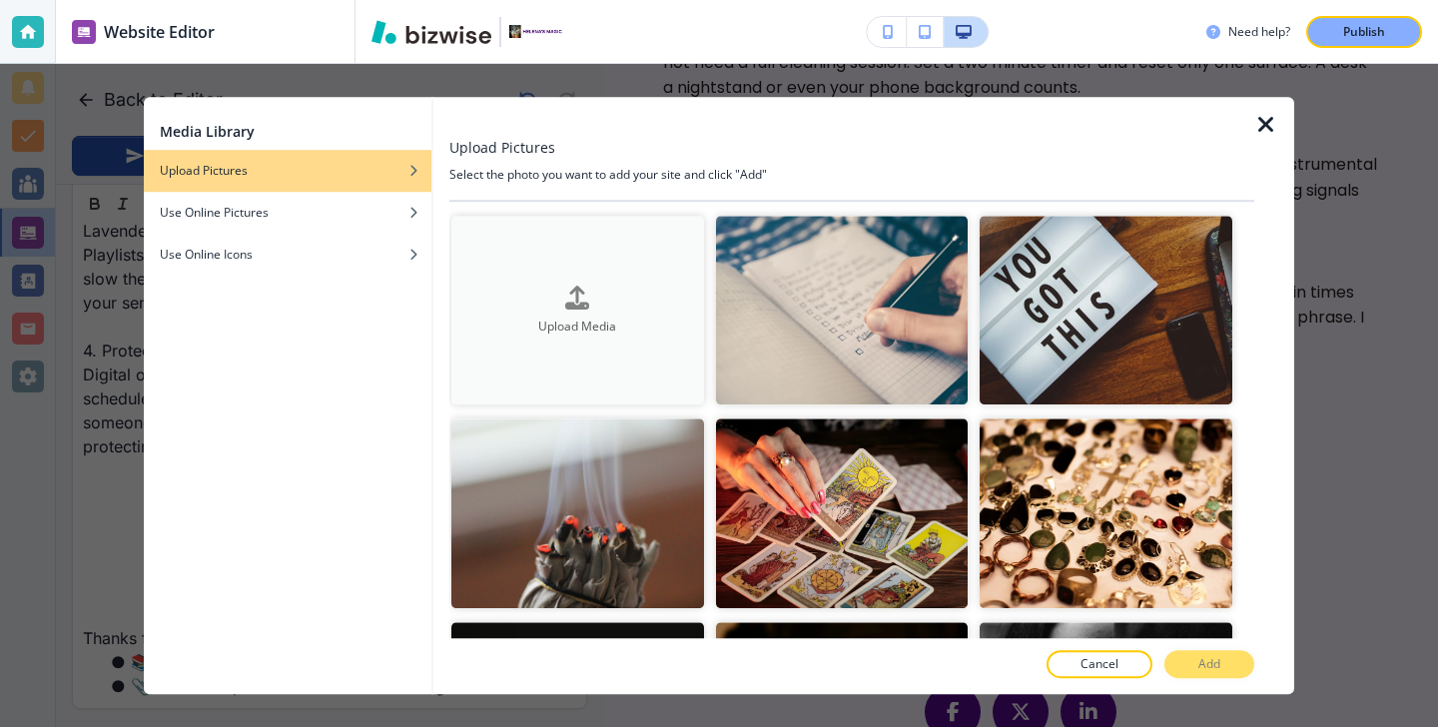
scroll to position [2068, 0]
click at [625, 308] on div "Upload Media" at bounding box center [577, 311] width 253 height 50
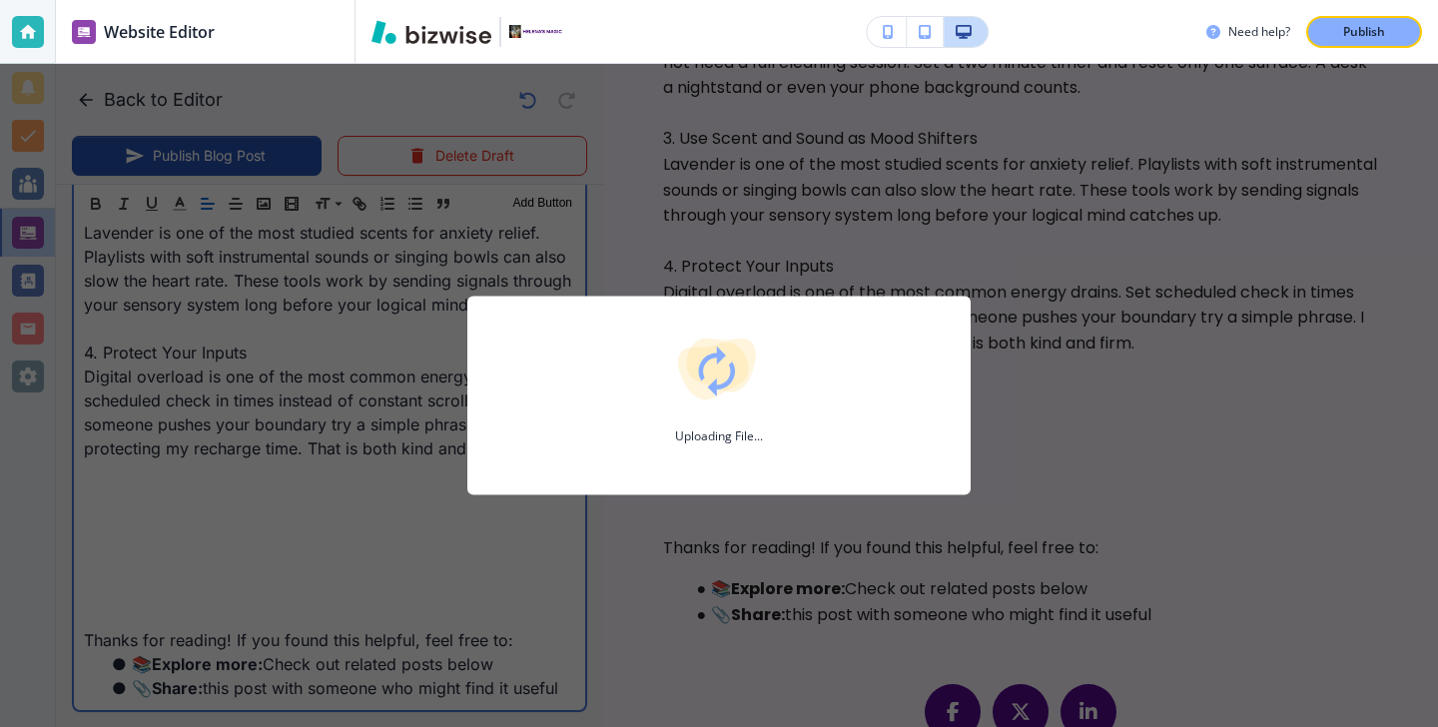
type input "[DATE] 02:56 PM"
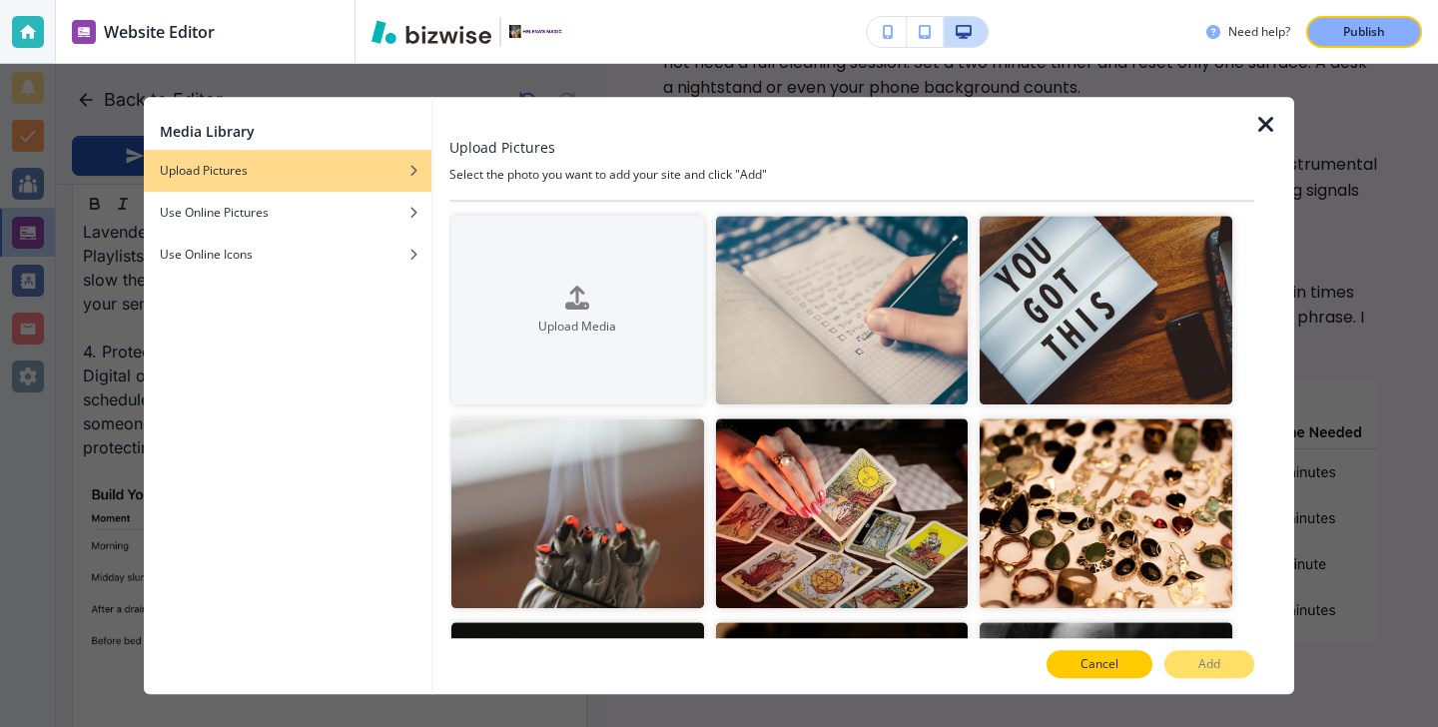
click at [1092, 650] on button "Cancel" at bounding box center [1099, 664] width 106 height 28
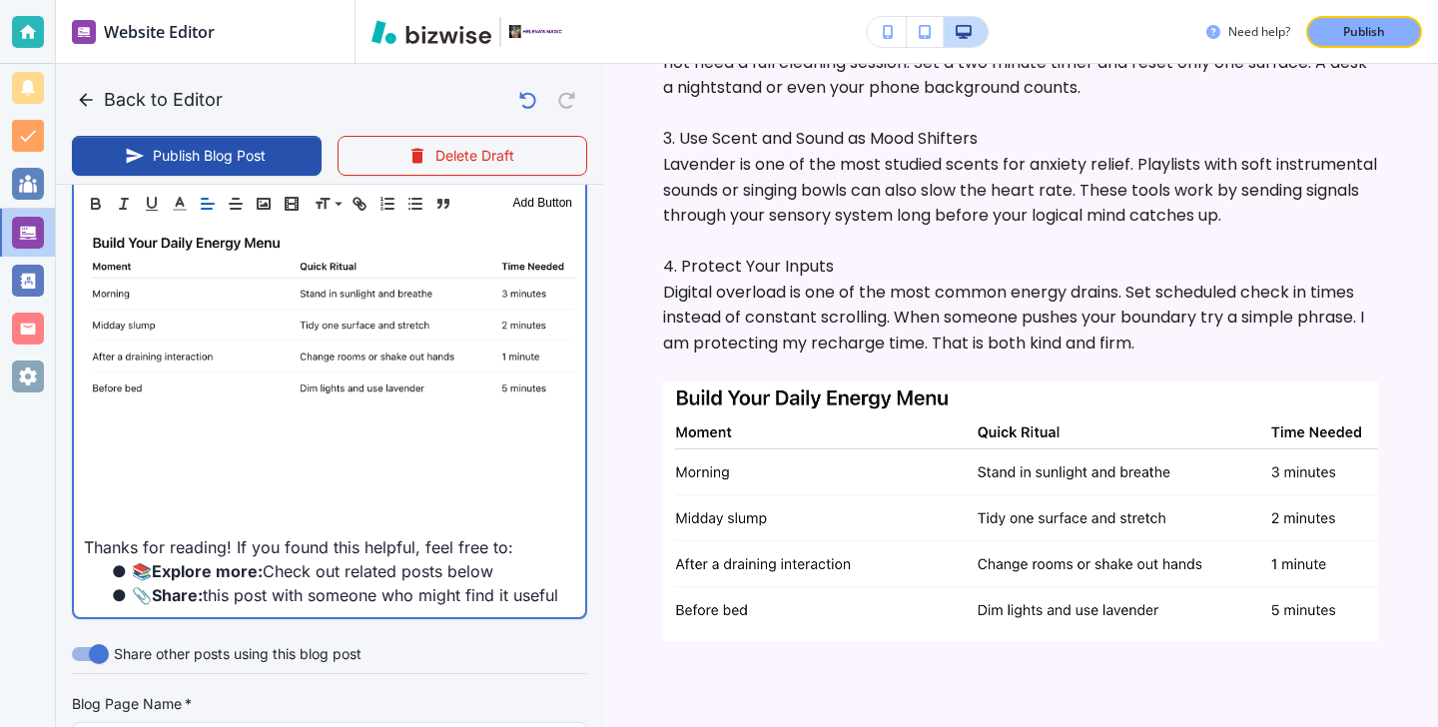
scroll to position [2321, 0]
click at [184, 437] on p at bounding box center [329, 426] width 491 height 24
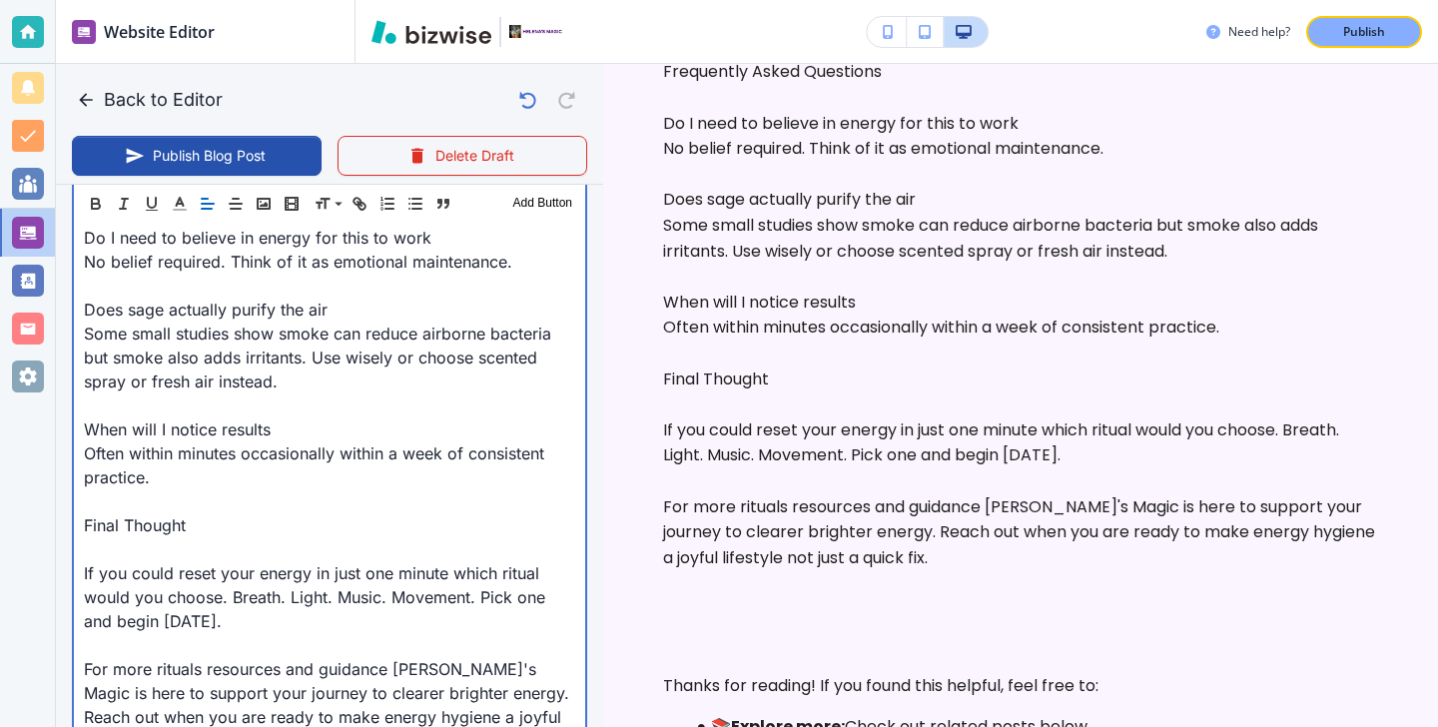
scroll to position [2865, 0]
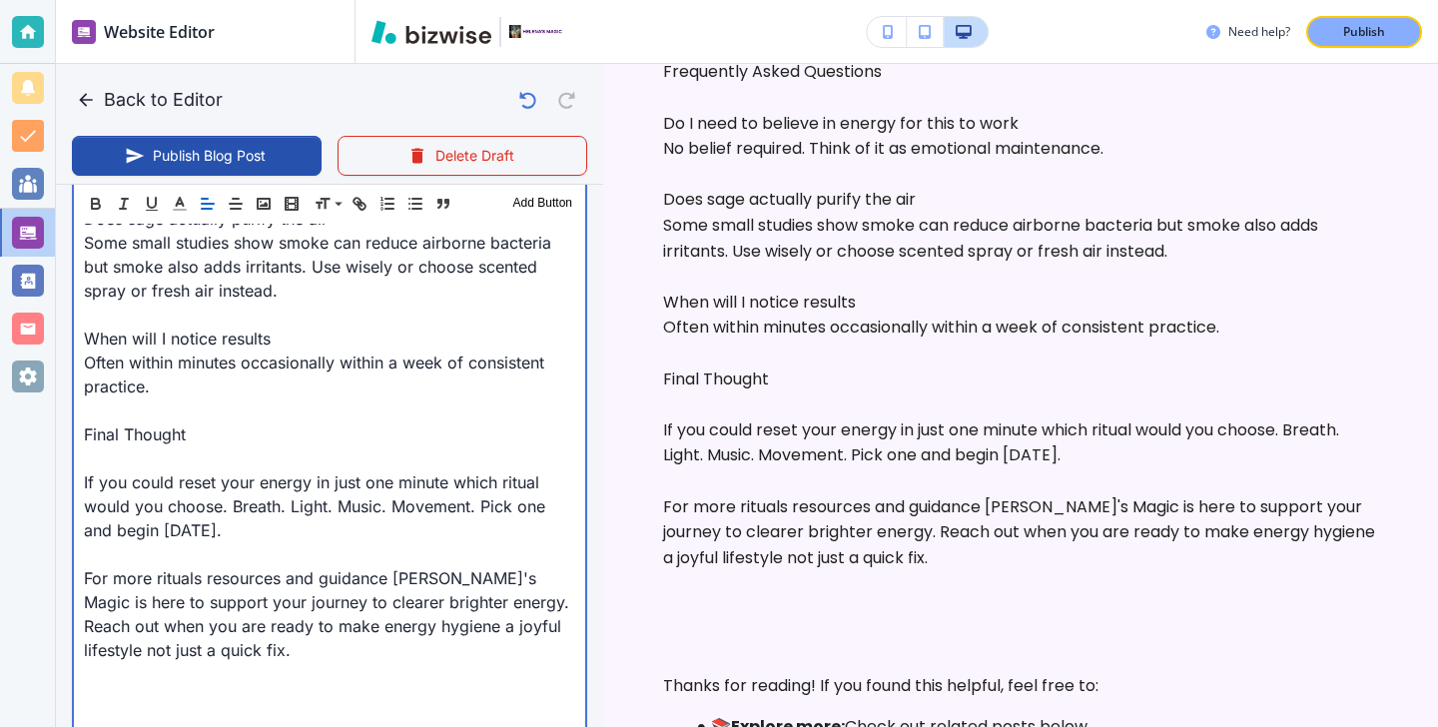
click at [184, 471] on p "If you could reset your energy in just one minute which ritual would you choose…" at bounding box center [329, 506] width 491 height 72
click at [158, 459] on p at bounding box center [329, 458] width 491 height 24
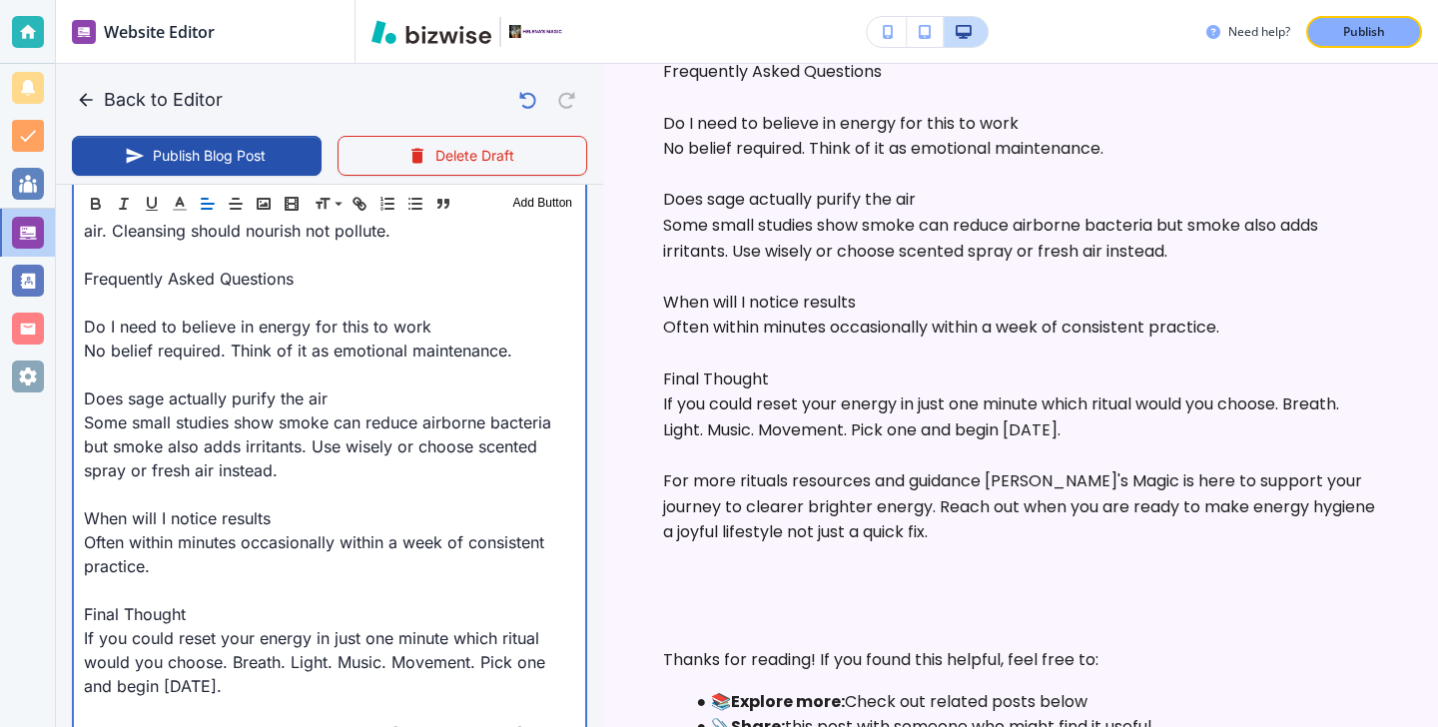
scroll to position [2610, 0]
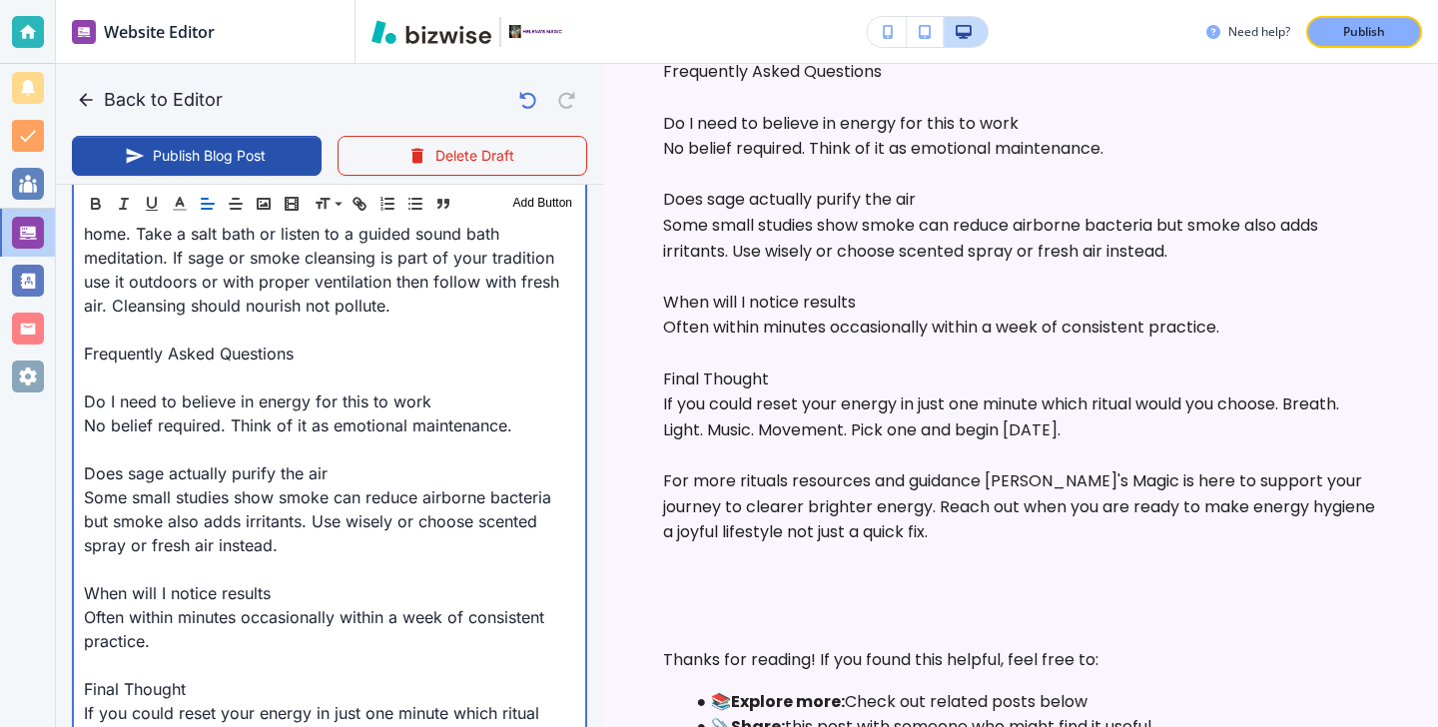
click at [196, 367] on p at bounding box center [329, 377] width 491 height 24
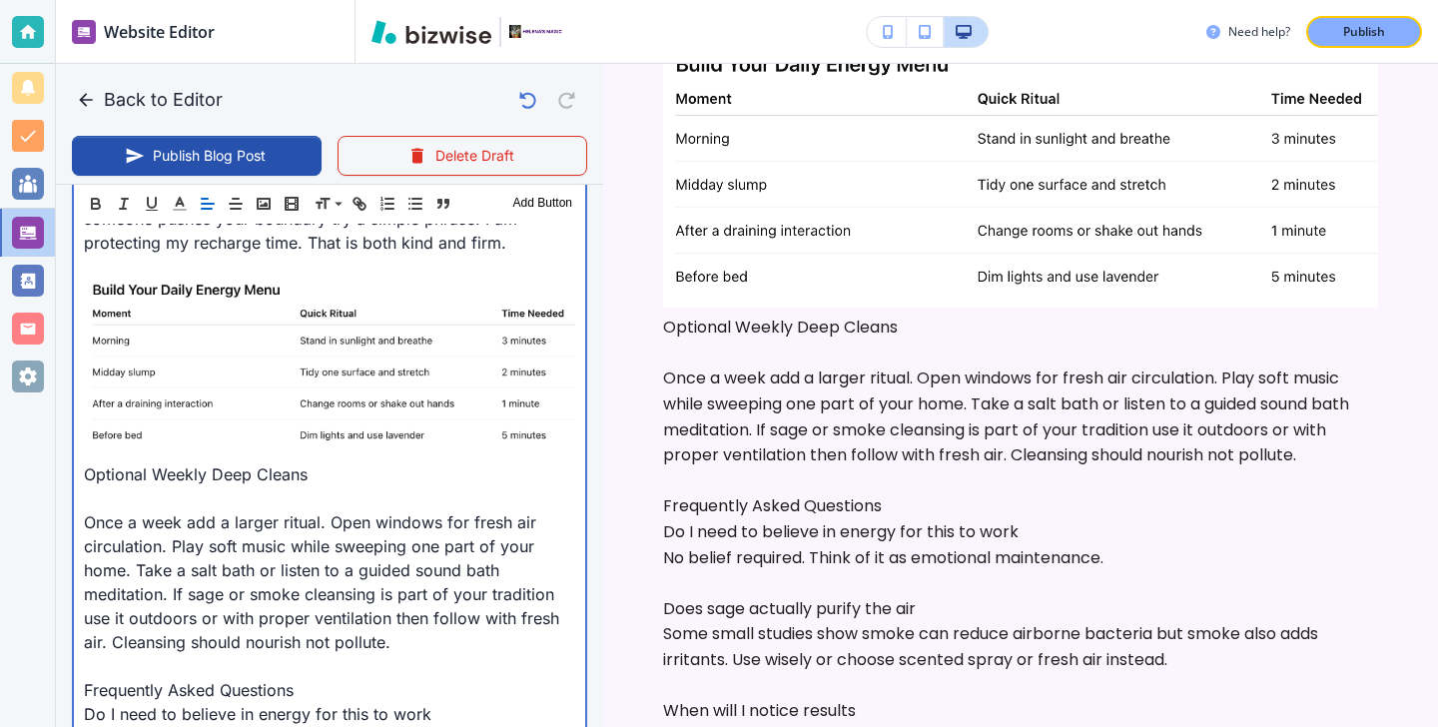
scroll to position [2250, 0]
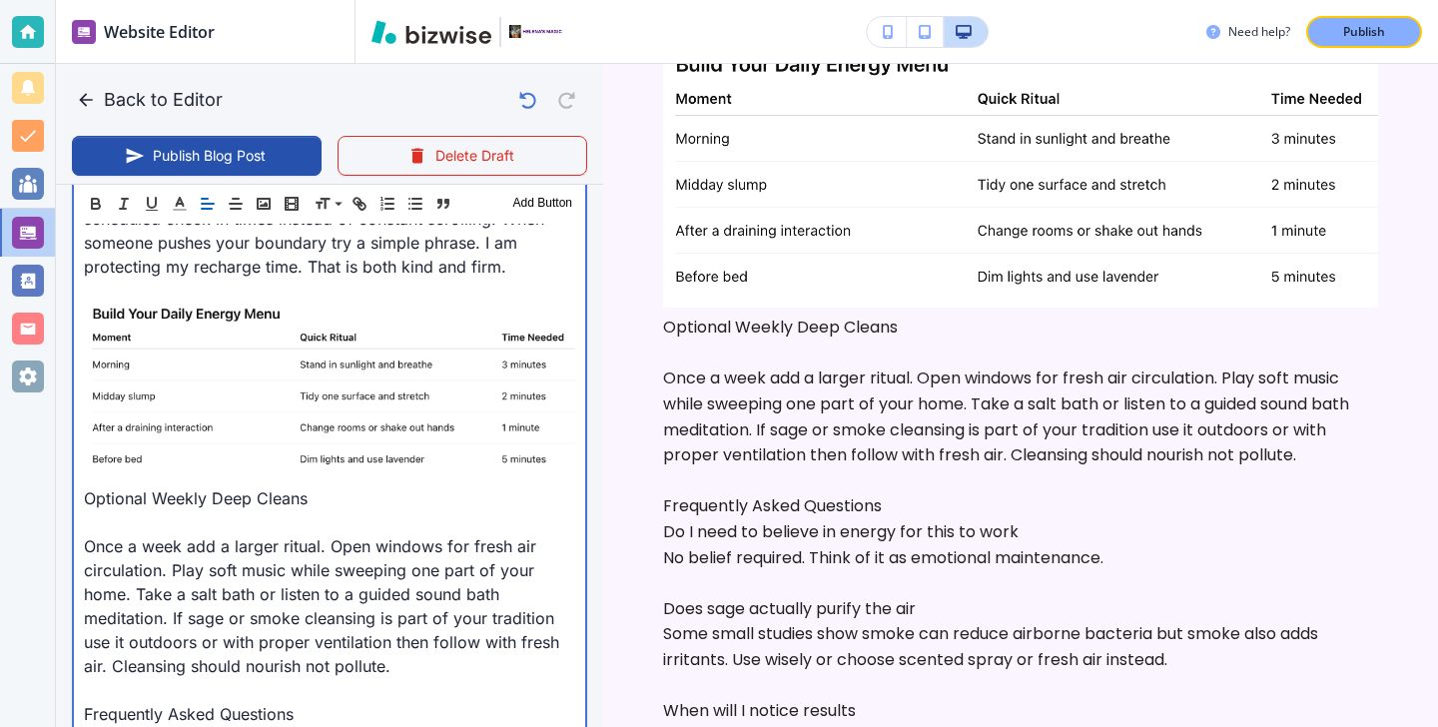
click at [154, 513] on p at bounding box center [329, 522] width 491 height 24
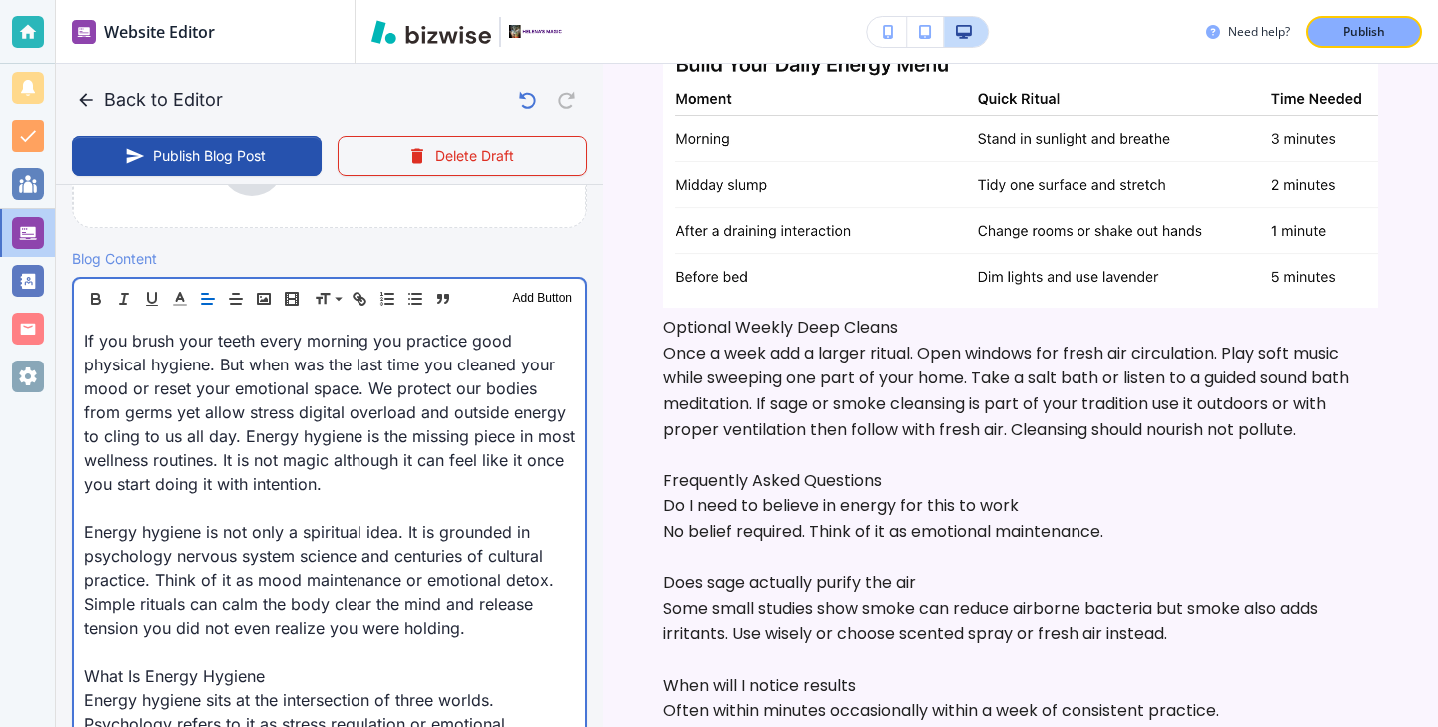
scroll to position [0, 0]
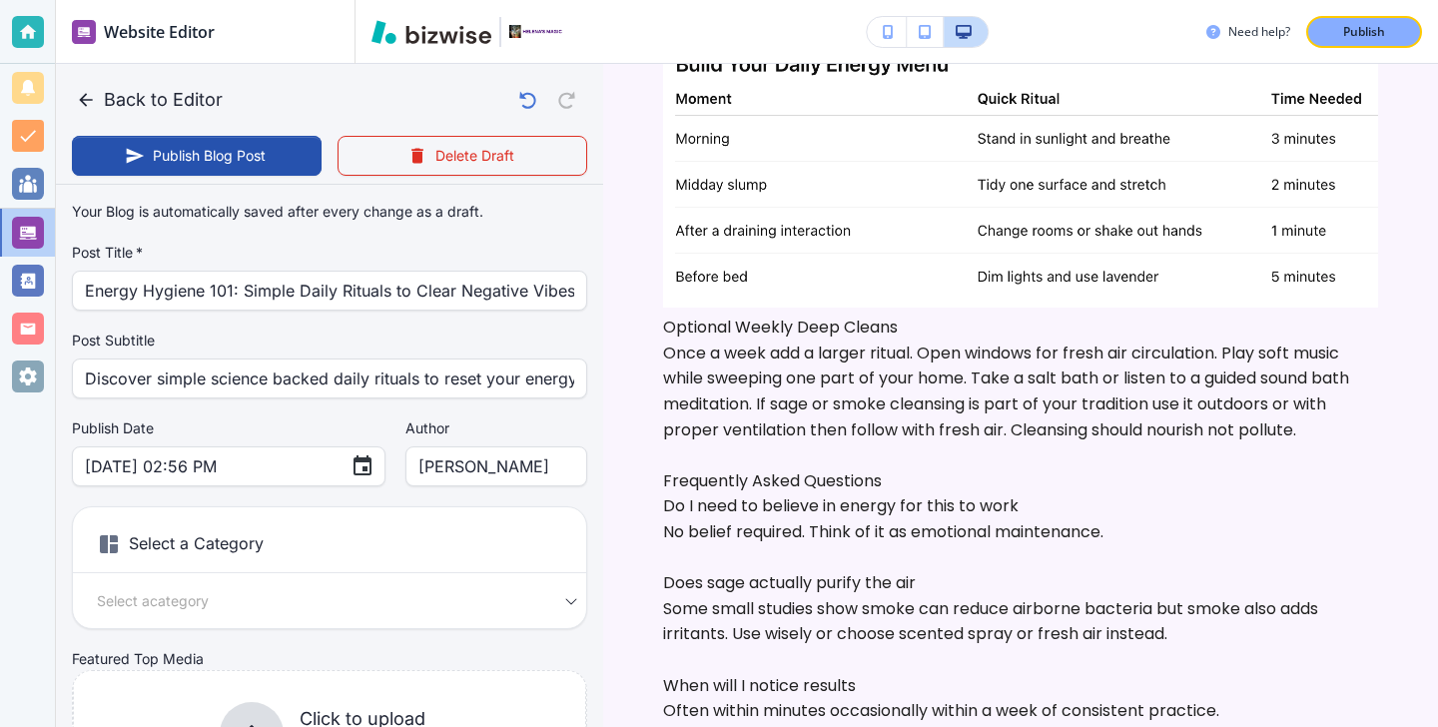
click at [264, 565] on h6 "Select a Category" at bounding box center [329, 548] width 513 height 50
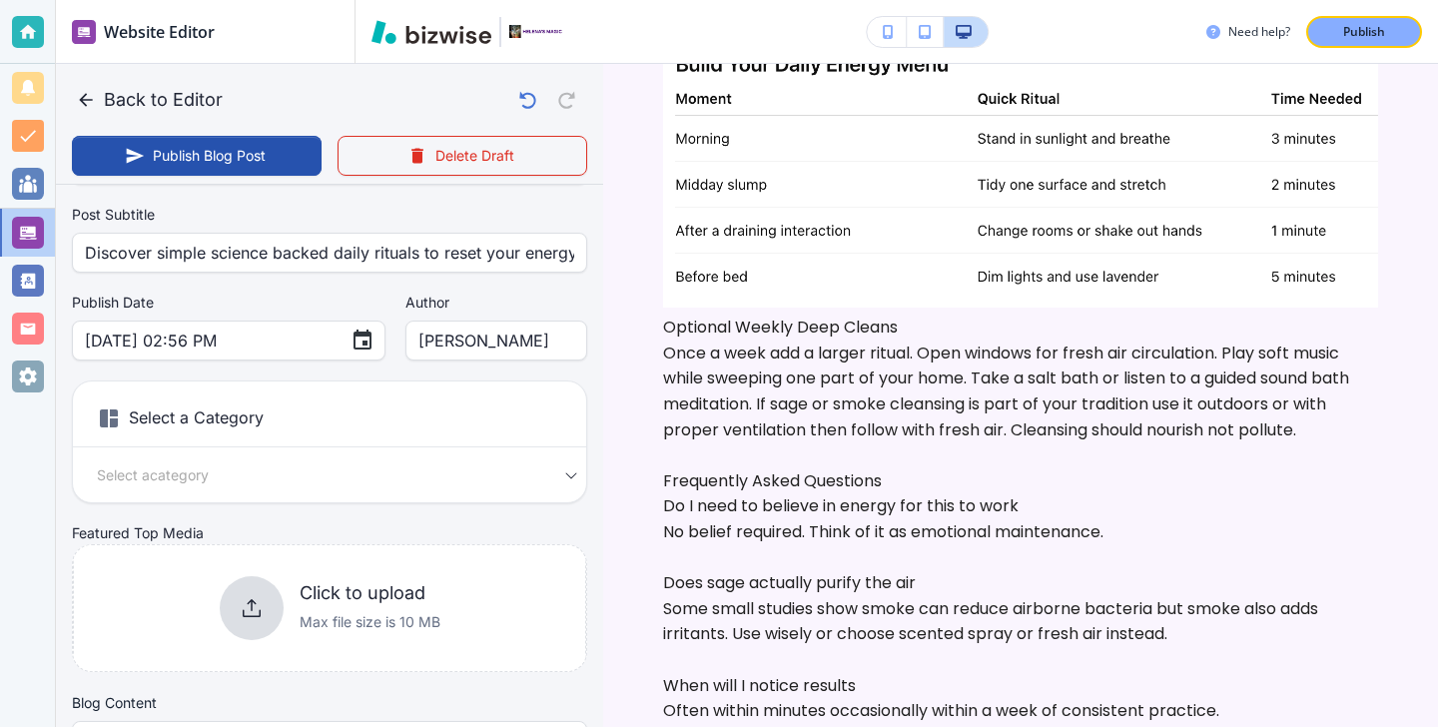
scroll to position [153, 0]
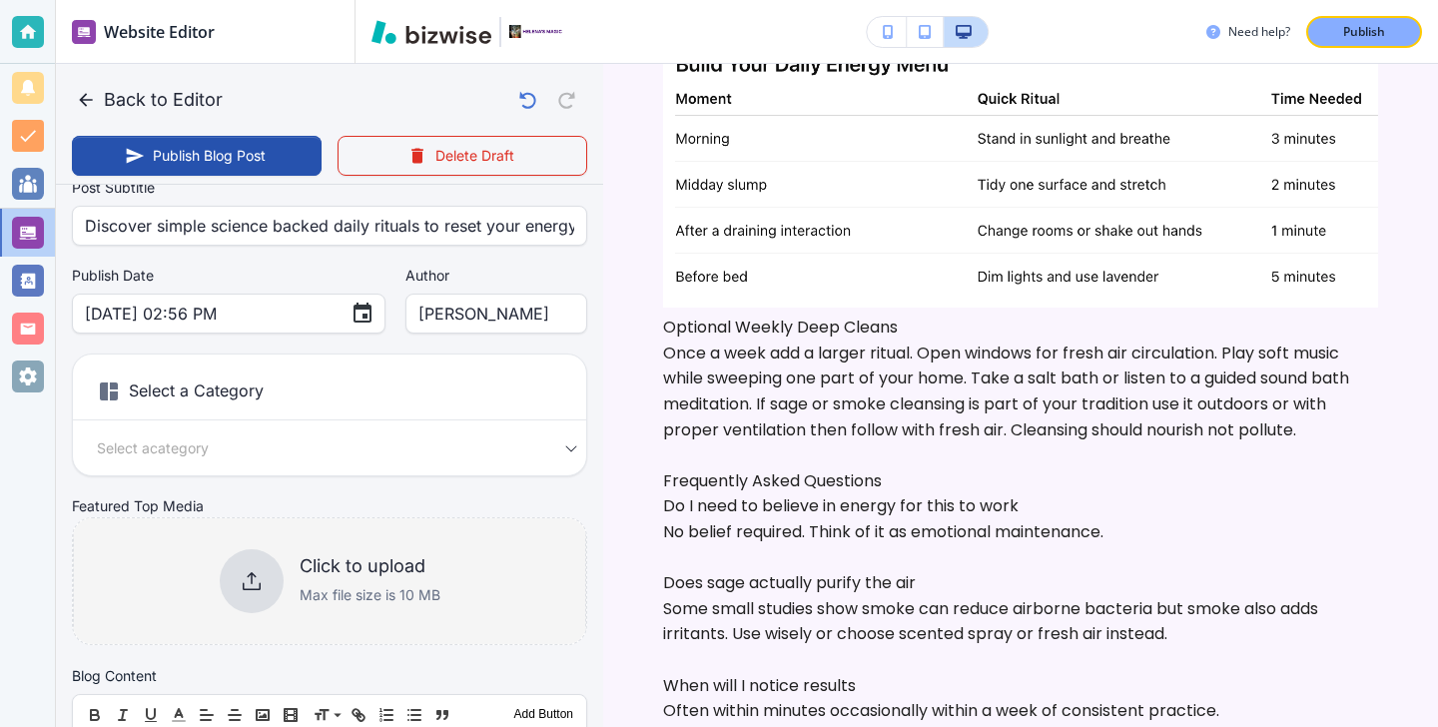
click at [292, 572] on div "Click to upload Max file size is 10 MB" at bounding box center [330, 581] width 221 height 64
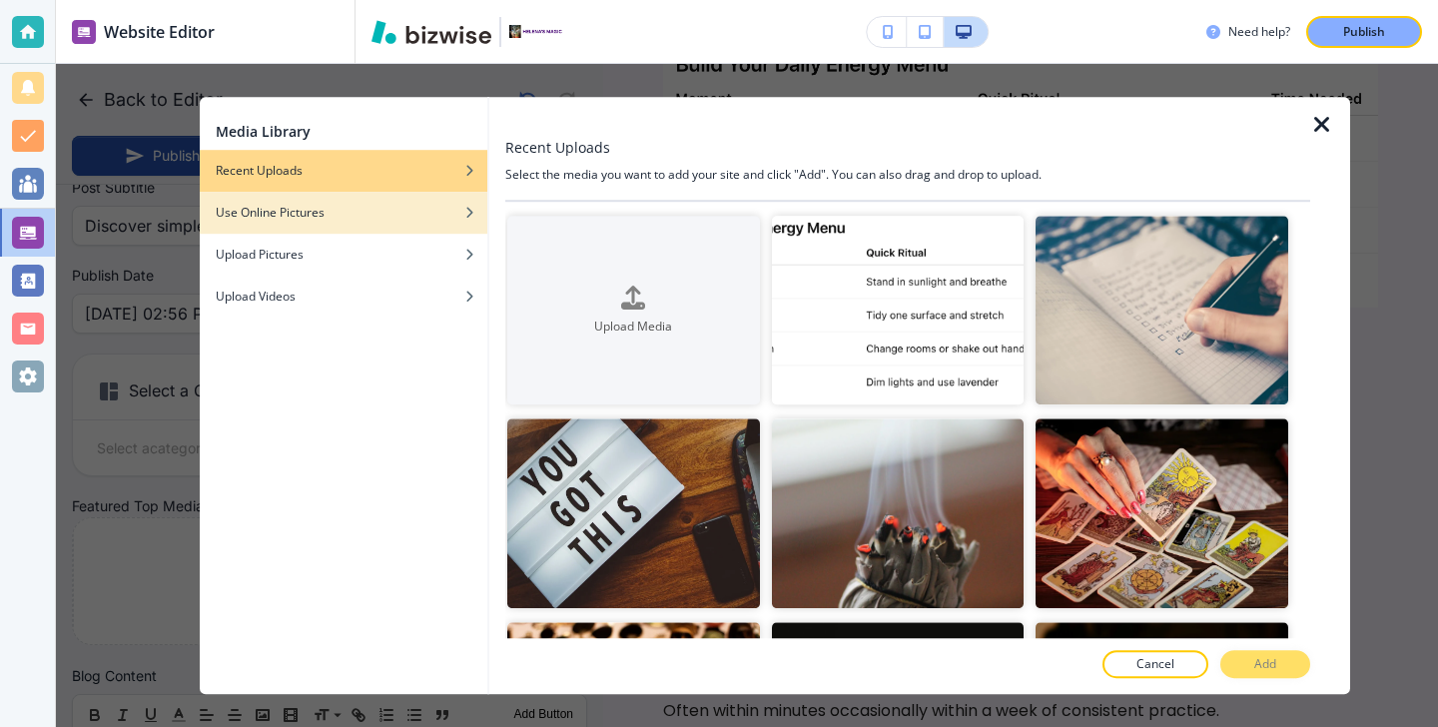
click at [406, 210] on div "Use Online Pictures" at bounding box center [344, 213] width 288 height 18
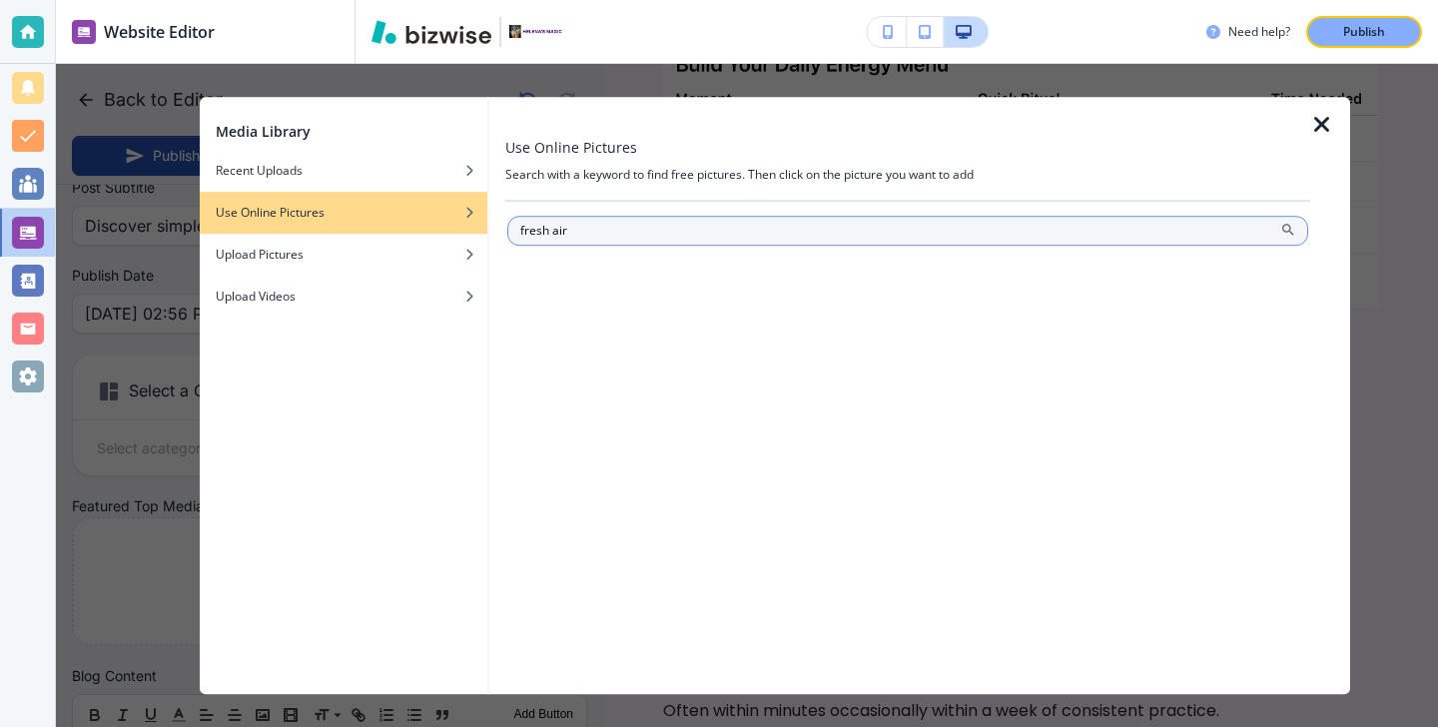
type input "fresh air"
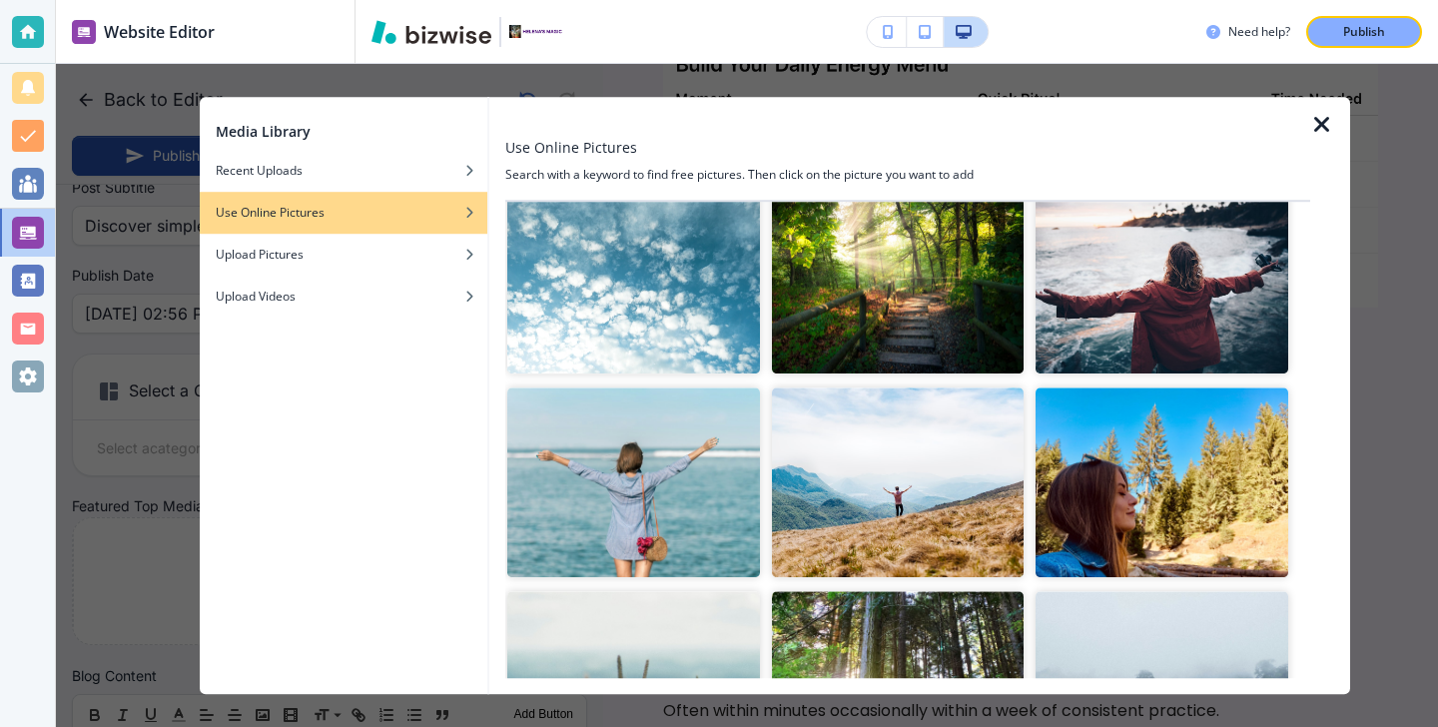
scroll to position [481, 0]
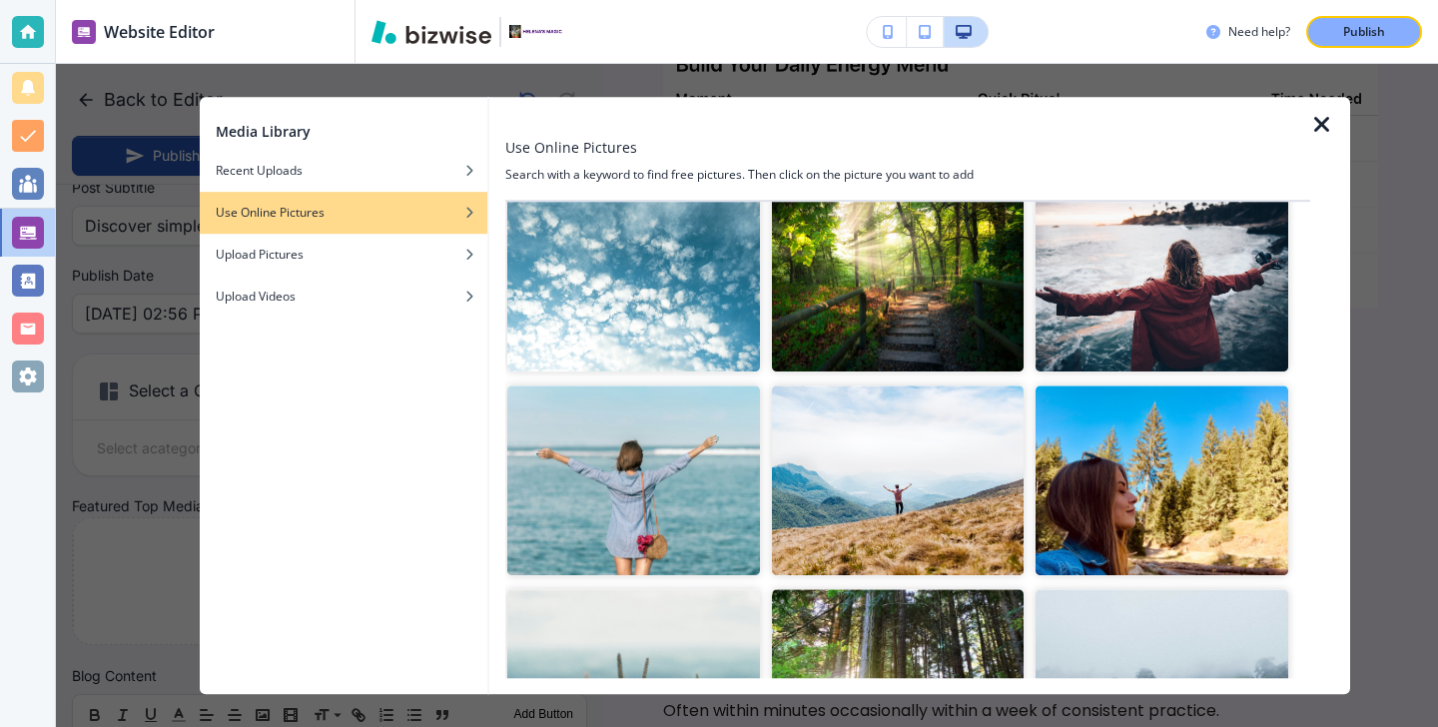
click at [1180, 340] on img "button" at bounding box center [1161, 277] width 253 height 189
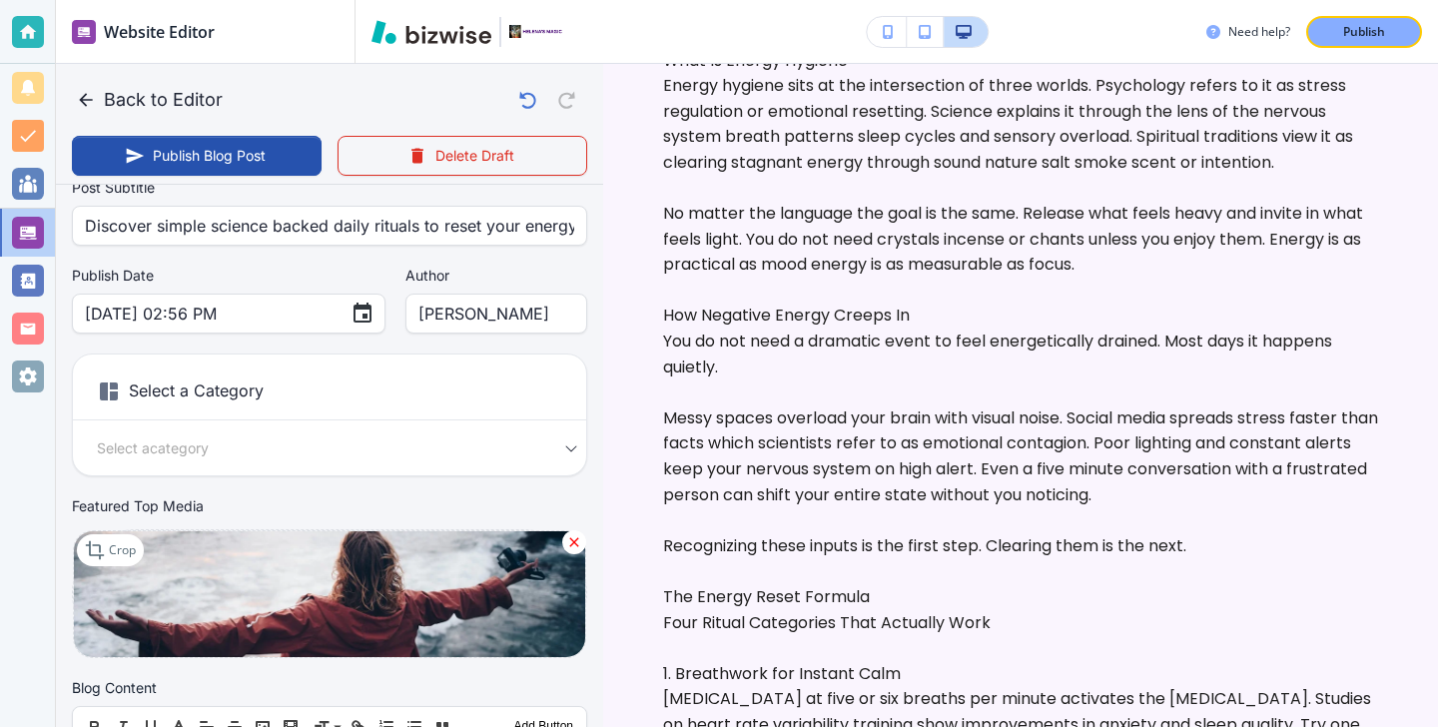
scroll to position [899, 0]
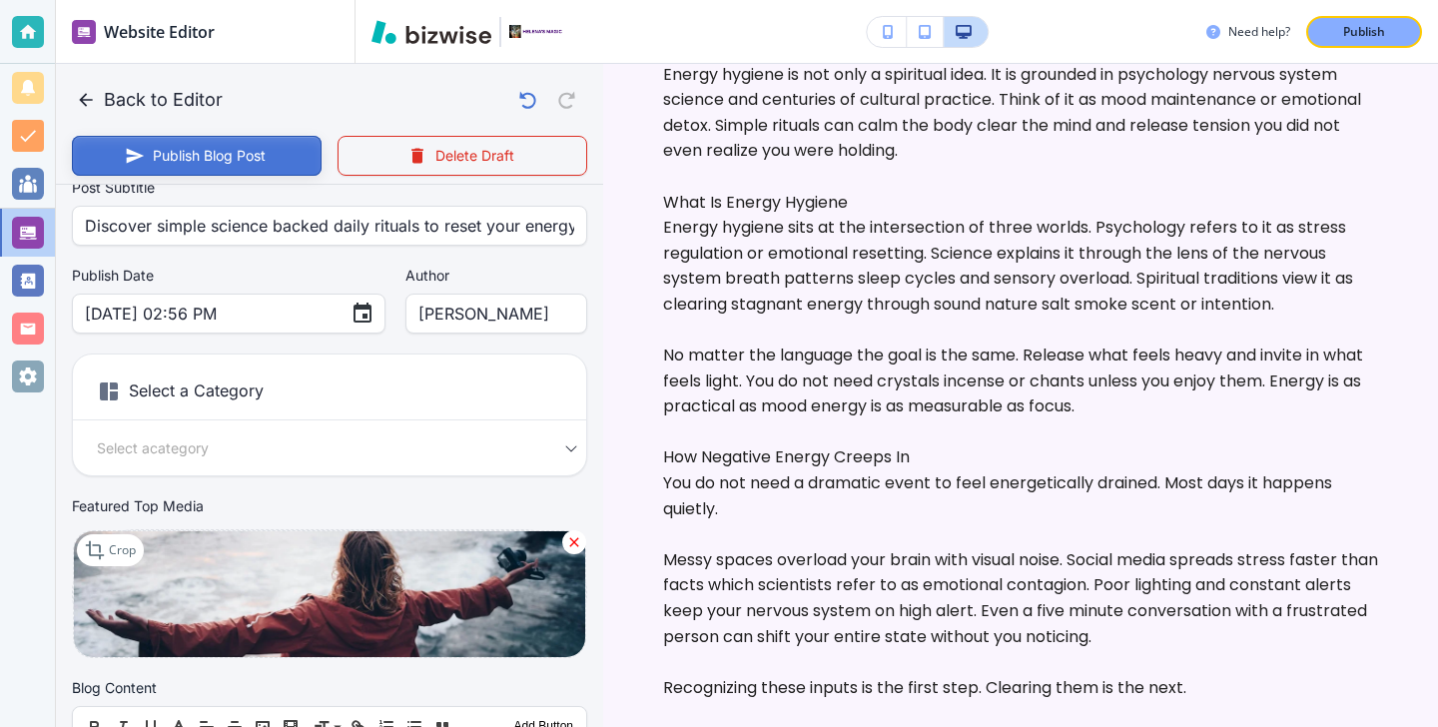
click at [255, 168] on button "Publish Blog Post" at bounding box center [197, 156] width 250 height 40
type input "[DATE] 02:57 PM"
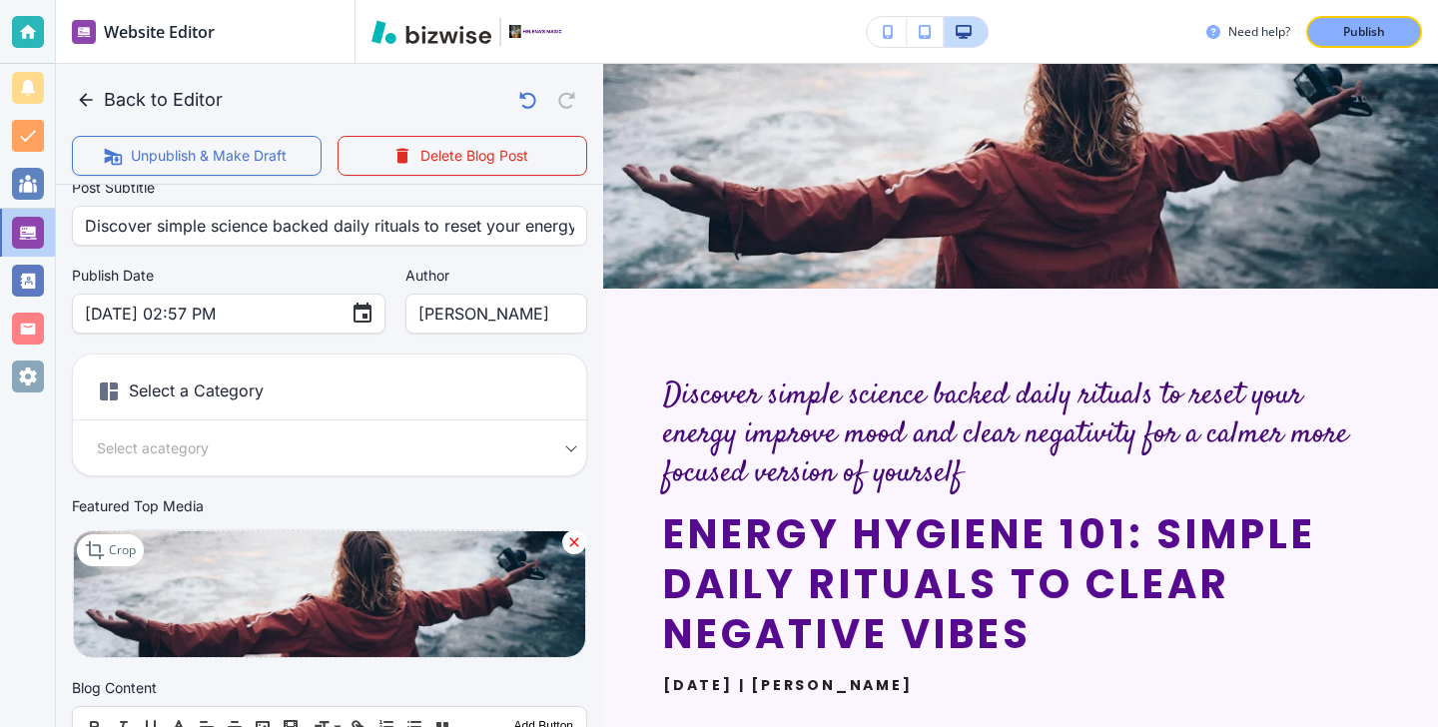
scroll to position [0, 0]
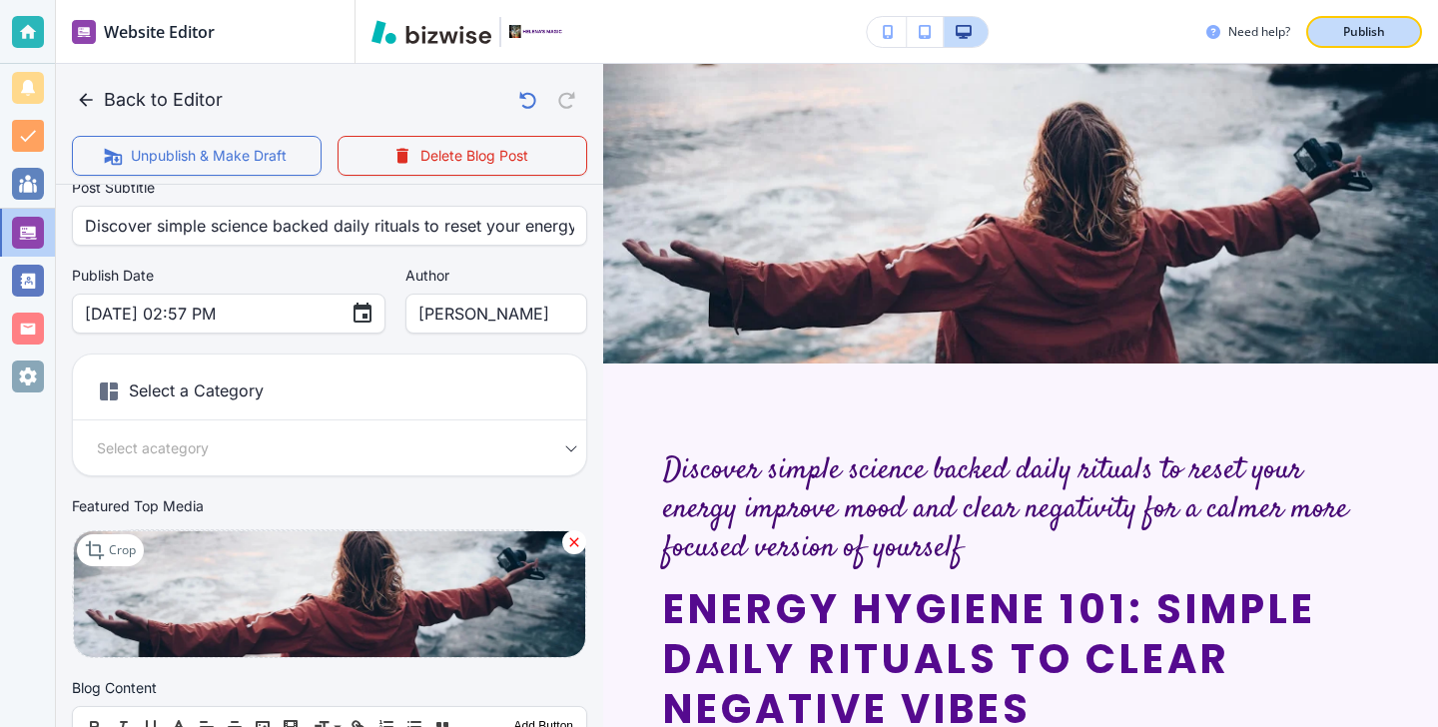
click at [1390, 25] on div "Publish" at bounding box center [1364, 32] width 64 height 18
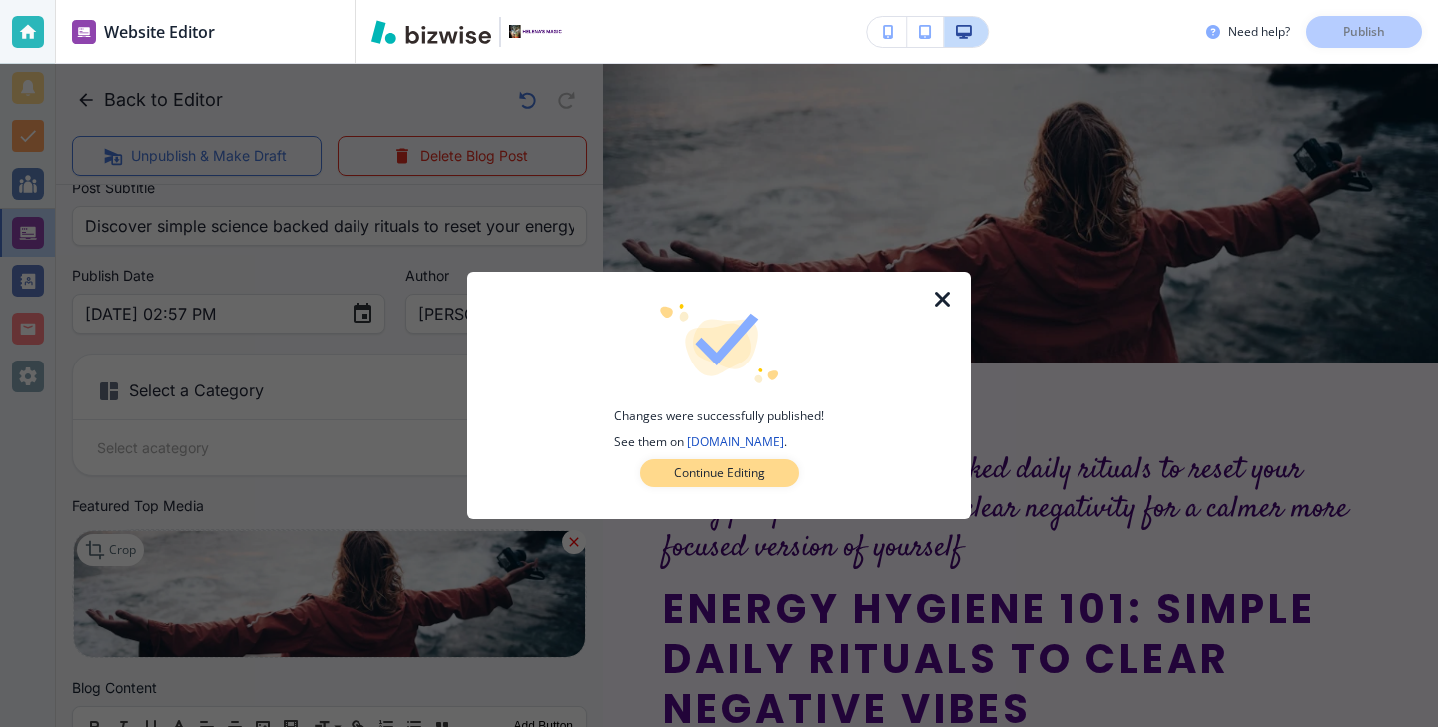
click at [761, 466] on p "Continue Editing" at bounding box center [719, 473] width 91 height 18
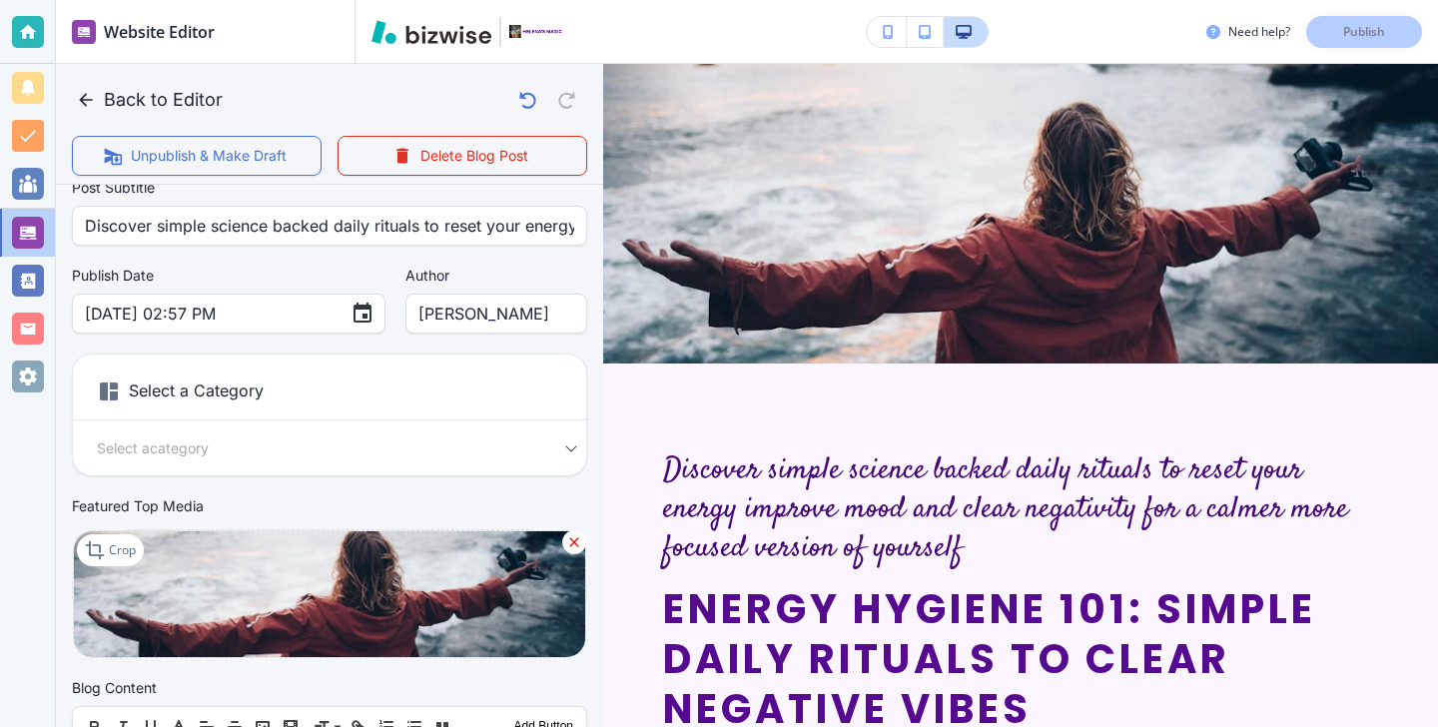
click at [26, 39] on div at bounding box center [28, 32] width 32 height 32
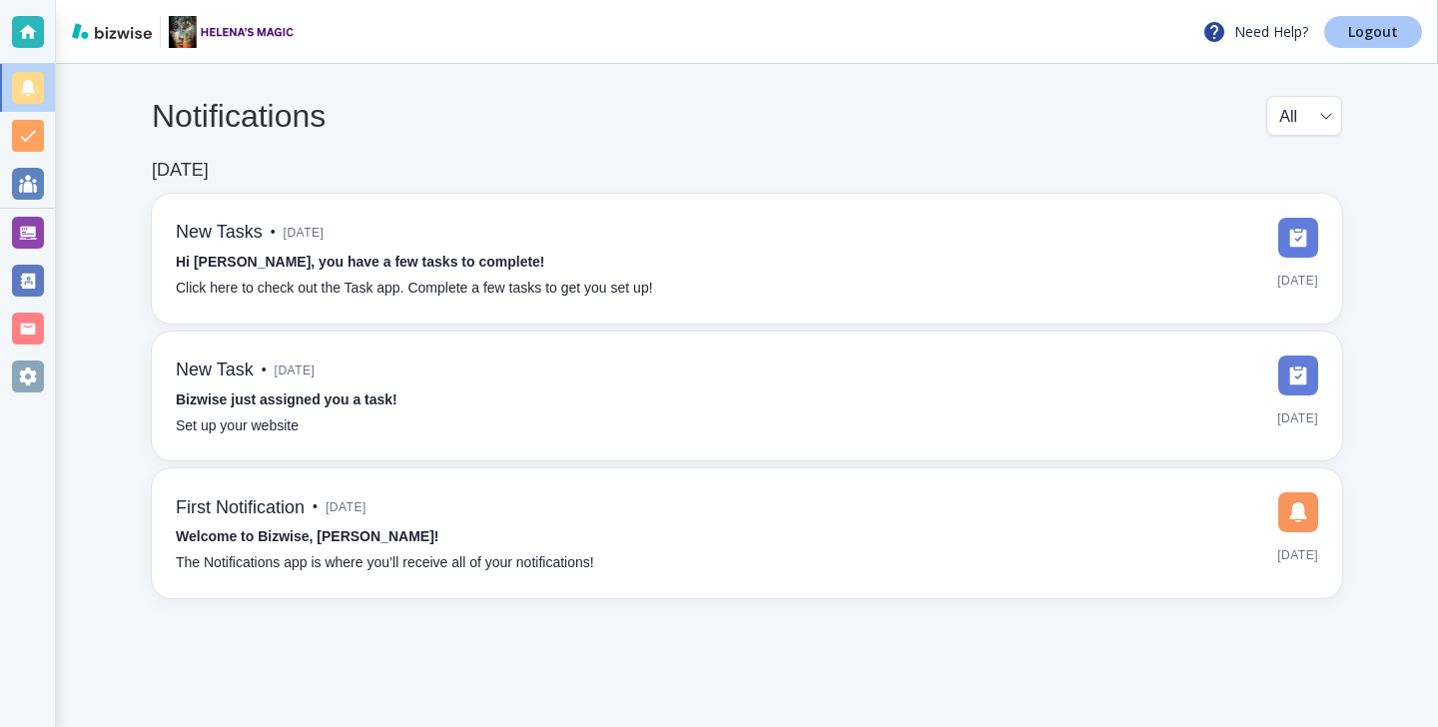
click at [1388, 31] on p "Logout" at bounding box center [1373, 32] width 50 height 14
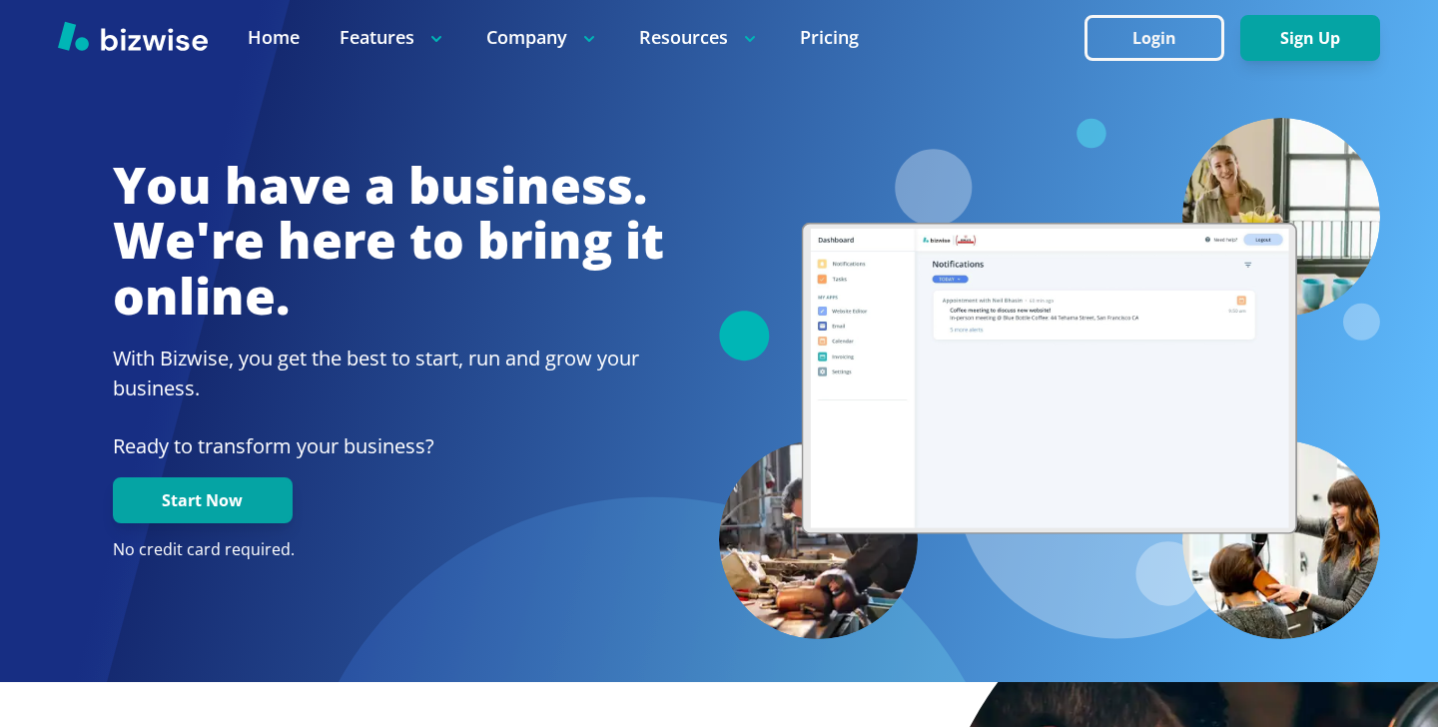
click at [1146, 13] on div at bounding box center [719, 37] width 1438 height 75
click at [1146, 23] on button "Login" at bounding box center [1154, 38] width 140 height 46
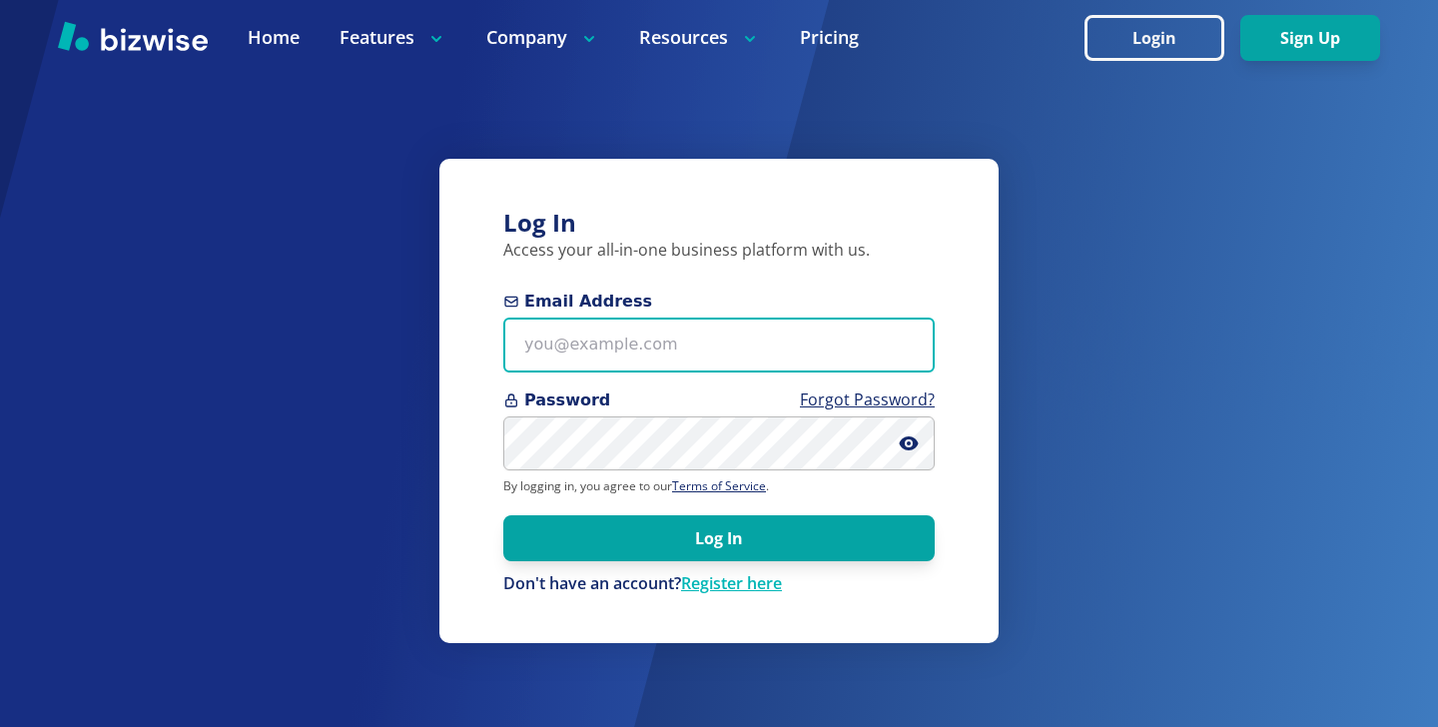
click at [787, 326] on input "Email Address" at bounding box center [718, 345] width 431 height 55
paste input "marinefinishesllc@gmail.com"
type input "marinefinishesllc@gmail.com"
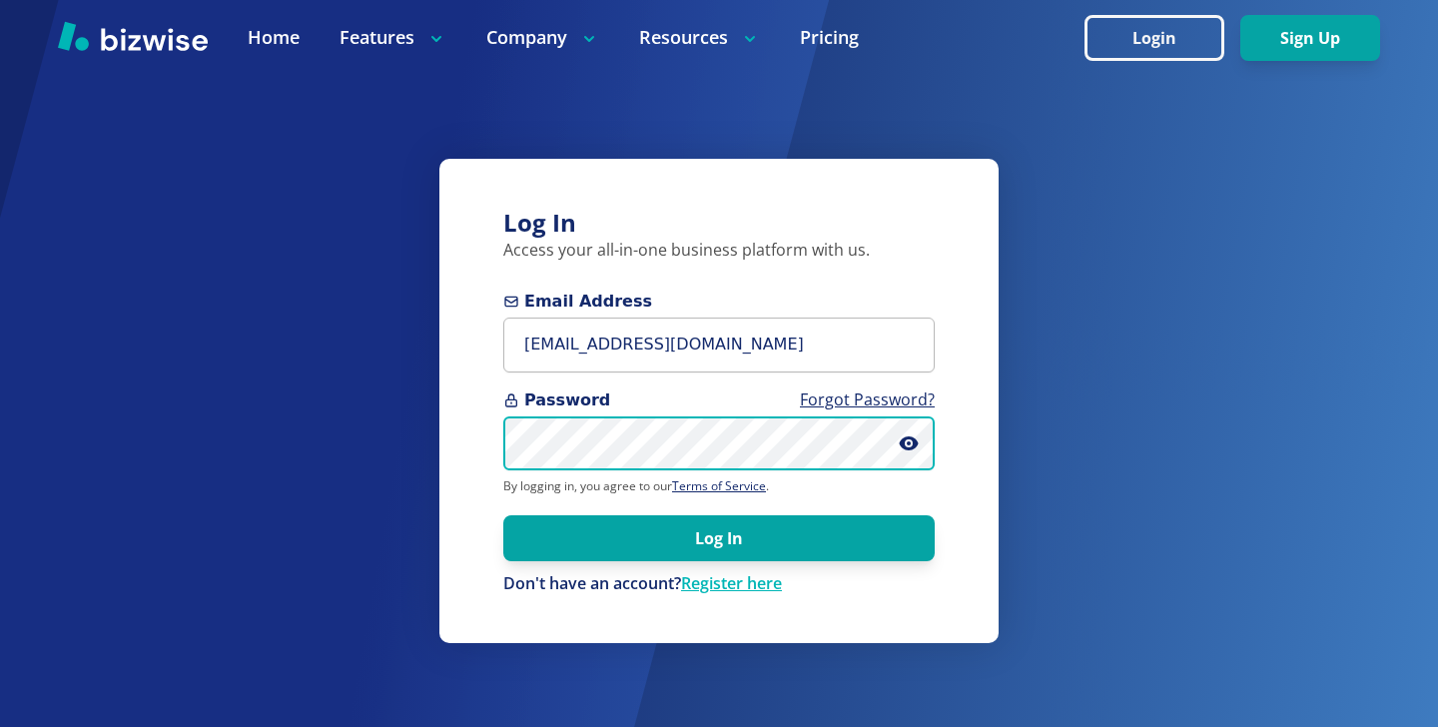
click at [503, 515] on button "Log In" at bounding box center [718, 538] width 431 height 46
